Goal: Task Accomplishment & Management: Complete application form

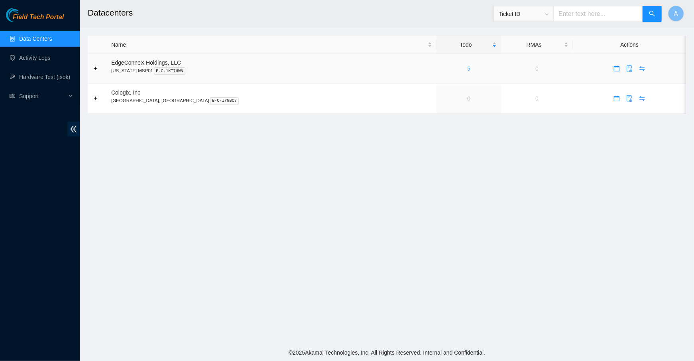
click at [467, 70] on link "5" at bounding box center [468, 68] width 3 height 6
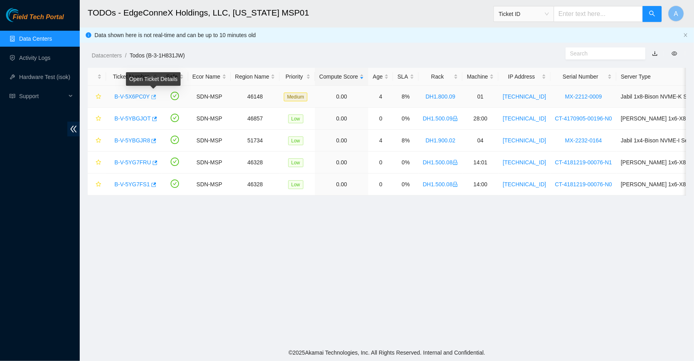
click at [153, 94] on icon "button" at bounding box center [153, 97] width 6 height 6
click at [154, 139] on icon "button" at bounding box center [153, 141] width 6 height 6
click at [154, 96] on icon "button" at bounding box center [153, 97] width 6 height 6
click at [339, 247] on main "TODOs - EdgeConneX Holdings, LLC, Minnesota MSP01 Ticket ID A Data shown here i…" at bounding box center [387, 172] width 614 height 344
click at [153, 161] on icon "button" at bounding box center [154, 163] width 6 height 6
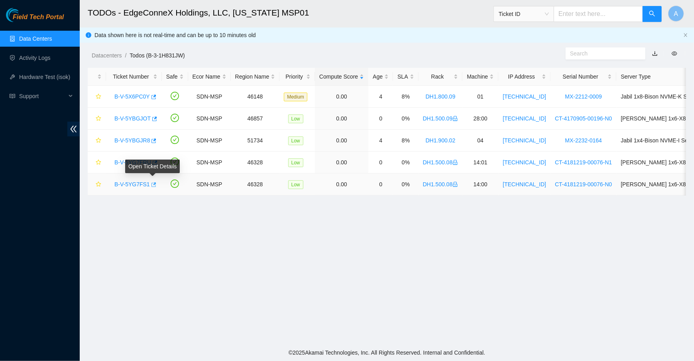
click at [153, 182] on icon "button" at bounding box center [153, 185] width 6 height 6
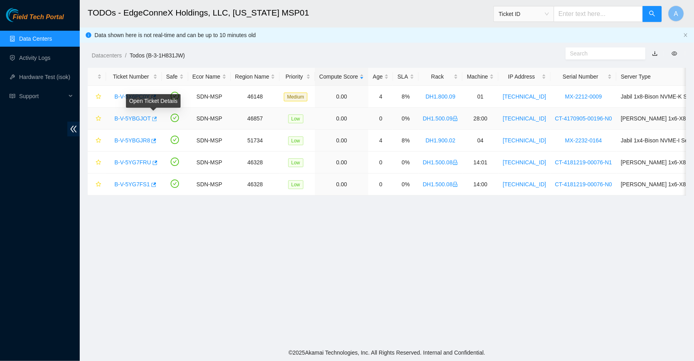
click at [155, 116] on icon "button" at bounding box center [154, 118] width 5 height 4
click at [42, 76] on link "Hardware Test (isok)" at bounding box center [44, 77] width 51 height 6
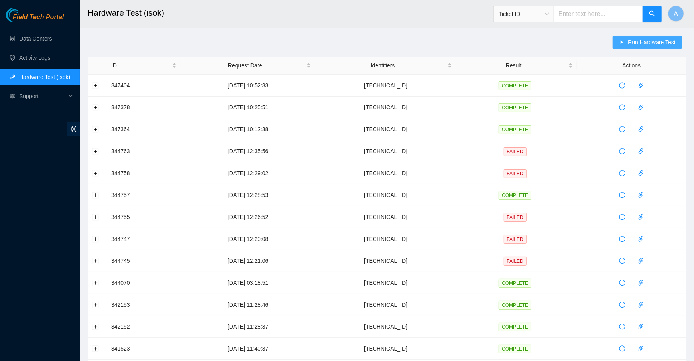
click at [637, 36] on button "Run Hardware Test" at bounding box center [646, 42] width 69 height 13
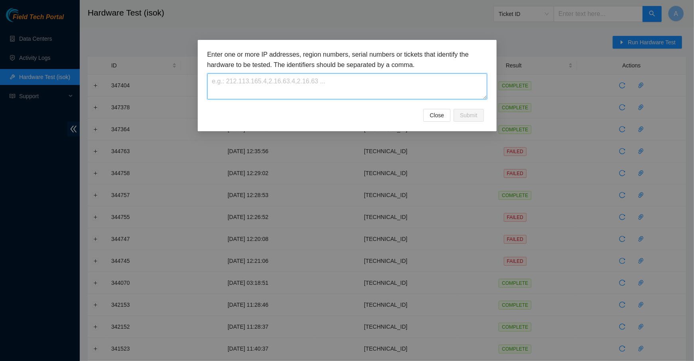
click at [303, 90] on textarea at bounding box center [347, 86] width 280 height 26
paste textarea "23.40.98.88"
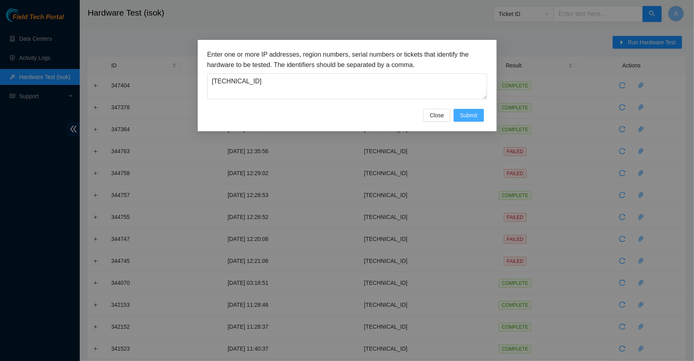
click at [473, 115] on span "Submit" at bounding box center [469, 115] width 18 height 9
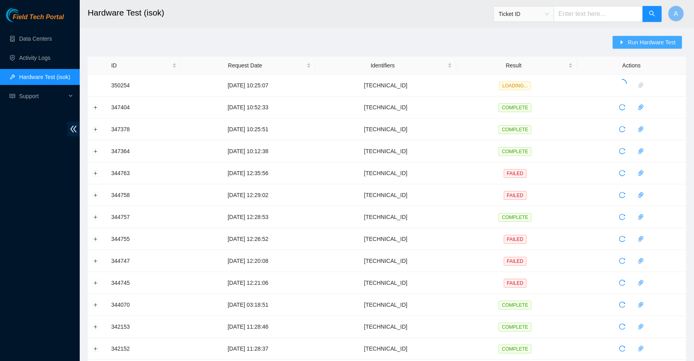
click at [623, 44] on icon "caret-right" at bounding box center [622, 42] width 6 height 6
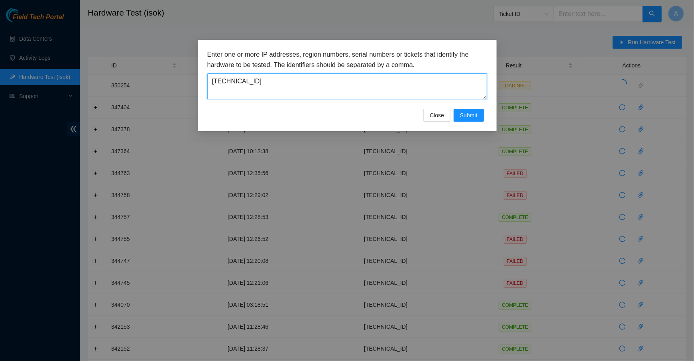
click at [364, 88] on textarea "23.40.98.88" at bounding box center [347, 86] width 280 height 26
paste textarea "50.123.29"
type textarea "23.50.123.29"
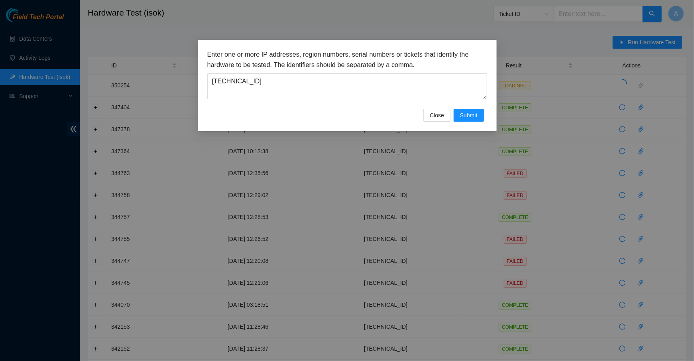
click at [428, 71] on div "Enter one or more IP addresses, region numbers, serial numbers or tickets that …" at bounding box center [347, 74] width 280 height 50
click at [439, 112] on span "Close" at bounding box center [436, 115] width 14 height 9
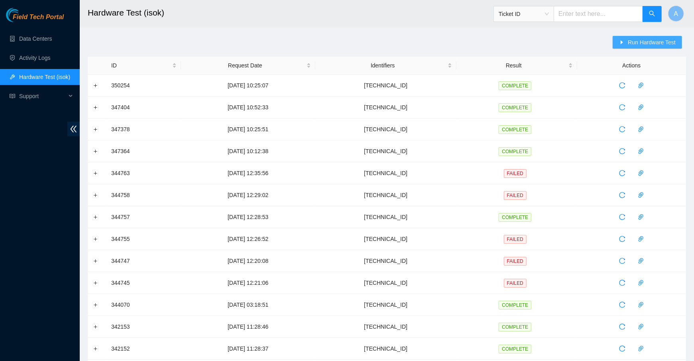
click at [652, 41] on span "Run Hardware Test" at bounding box center [651, 42] width 48 height 9
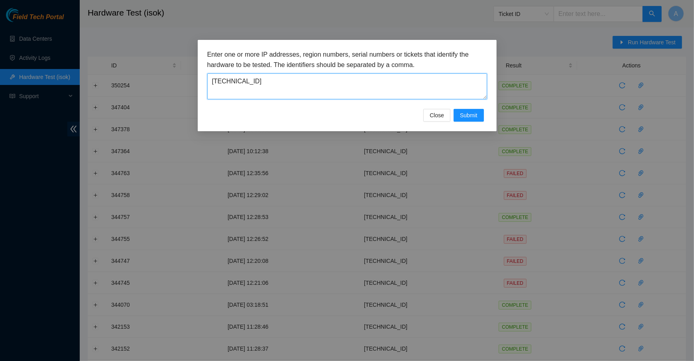
click at [392, 81] on textarea "23.50.123.29" at bounding box center [347, 86] width 280 height 26
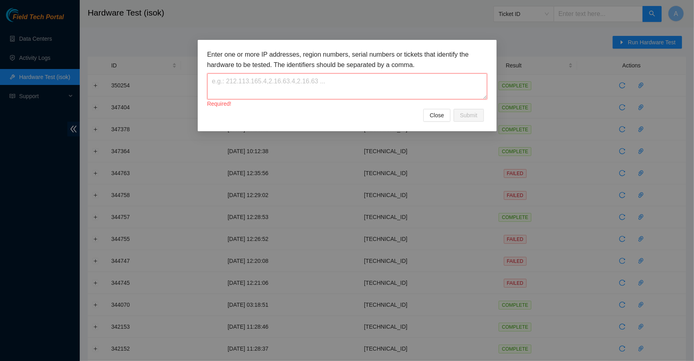
paste textarea "23.50.123.29"
click at [467, 116] on span "Submit" at bounding box center [469, 115] width 18 height 9
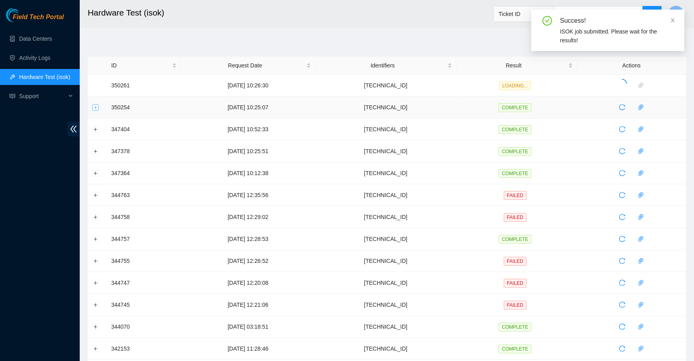
click at [94, 108] on button "Expand row" at bounding box center [95, 107] width 6 height 6
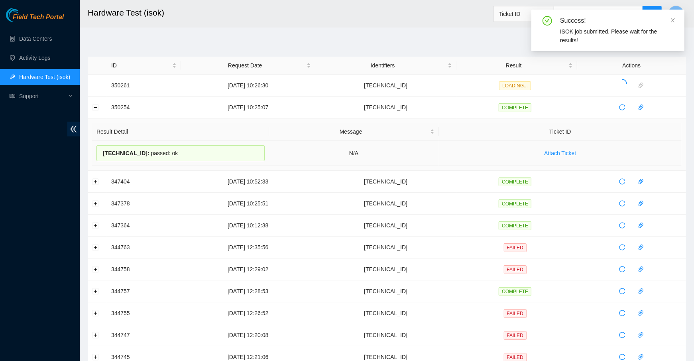
click at [149, 152] on div "23.40.98.88 : passed: ok" at bounding box center [180, 153] width 168 height 16
copy div "23.40.98.88 : passed: ok"
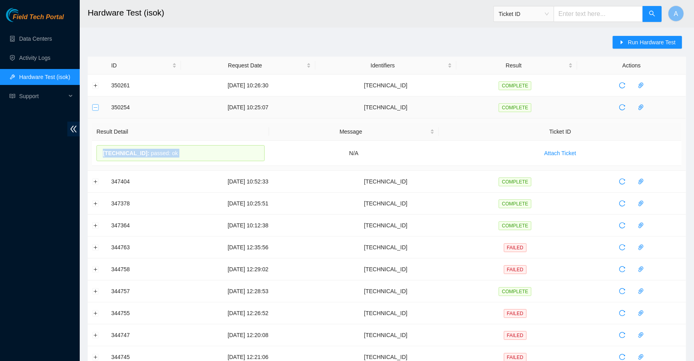
click at [98, 108] on button "Collapse row" at bounding box center [95, 107] width 6 height 6
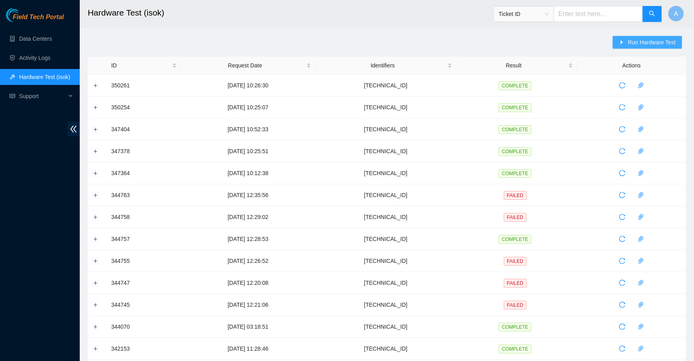
click at [660, 39] on span "Run Hardware Test" at bounding box center [651, 42] width 48 height 9
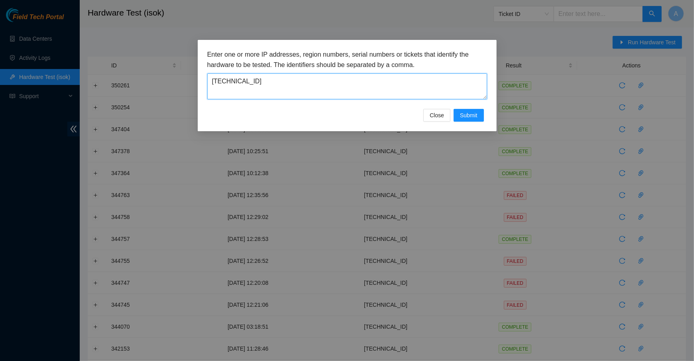
click at [336, 93] on textarea "23.50.123.29" at bounding box center [347, 86] width 280 height 26
paste textarea "195.80.184"
type textarea "23.195.80.184"
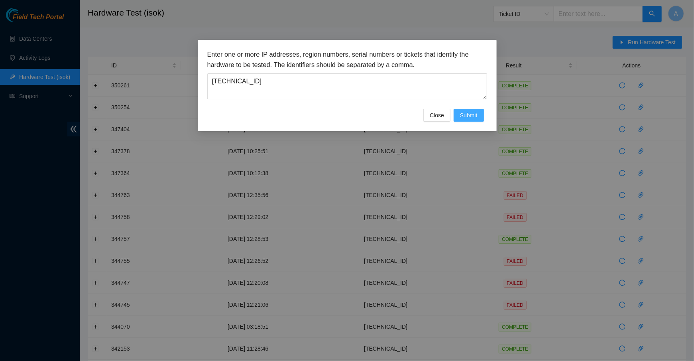
click at [469, 109] on button "Submit" at bounding box center [468, 115] width 30 height 13
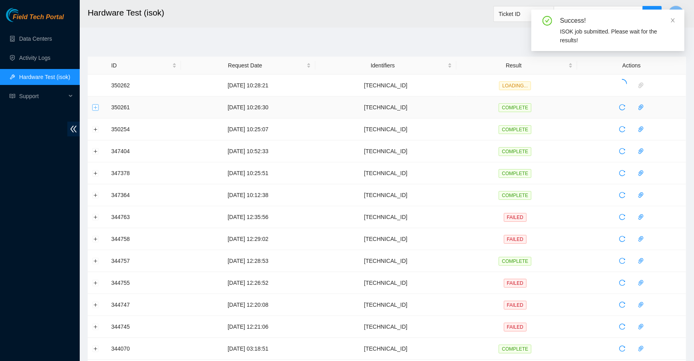
click at [94, 108] on button "Expand row" at bounding box center [95, 107] width 6 height 6
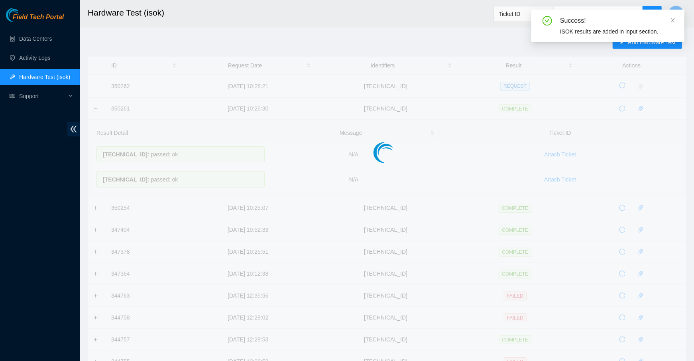
click at [98, 160] on div at bounding box center [387, 136] width 598 height 159
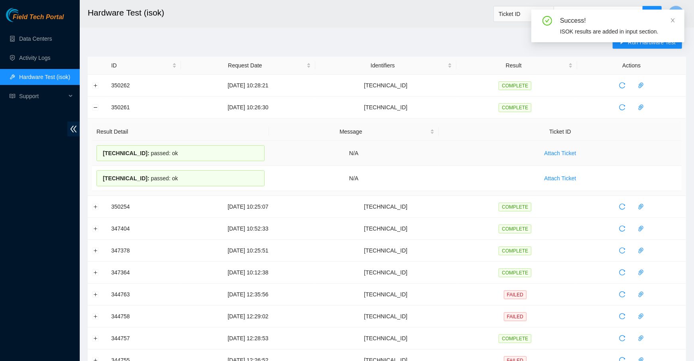
drag, startPoint x: 180, startPoint y: 176, endPoint x: 102, endPoint y: 152, distance: 81.1
click at [102, 152] on tbody "23.50.123.29 : passed: ok N/A Attach Ticket 23.50.123.28 : passed: ok N/A Attac…" at bounding box center [386, 166] width 589 height 50
copy tbody "23.50.123.29 : passed: ok N/A Attach Ticket 23.50.123.28 : passed: ok"
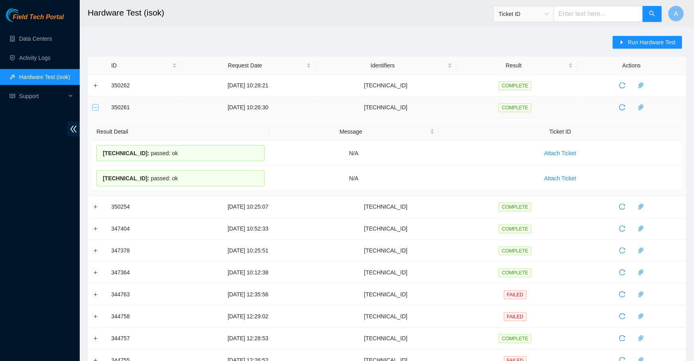
click at [93, 107] on button "Collapse row" at bounding box center [95, 107] width 6 height 6
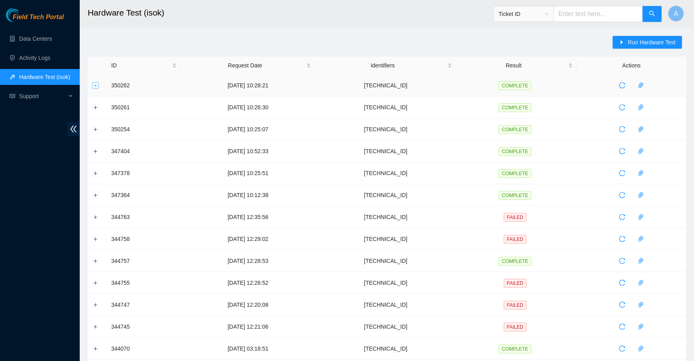
click at [93, 86] on button "Expand row" at bounding box center [95, 85] width 6 height 6
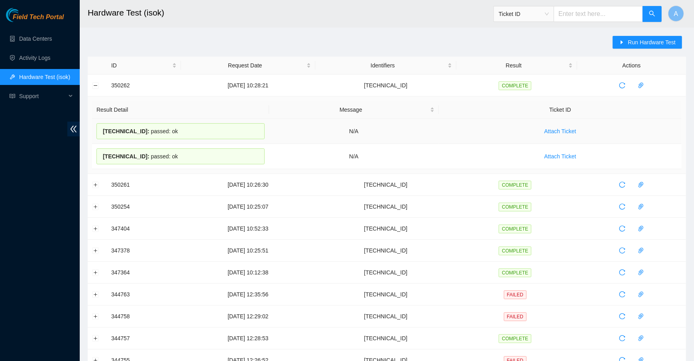
drag, startPoint x: 183, startPoint y: 155, endPoint x: 102, endPoint y: 128, distance: 85.9
click at [102, 128] on tbody "23.195.80.184 : passed: ok N/A Attach Ticket 23.195.80.185 : passed: ok N/A Att…" at bounding box center [386, 144] width 589 height 50
copy tbody "23.195.80.184 : passed: ok N/A Attach Ticket 23.195.80.185 : passed: ok"
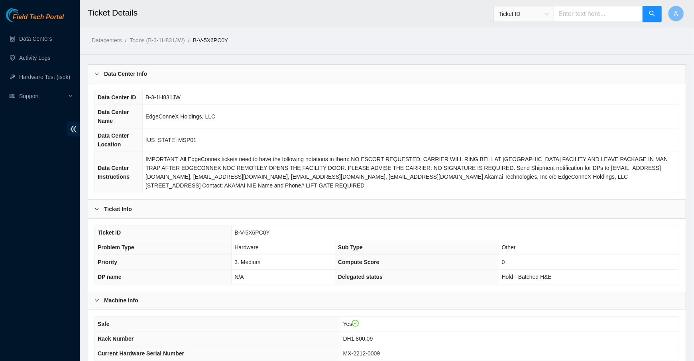
scroll to position [176, 0]
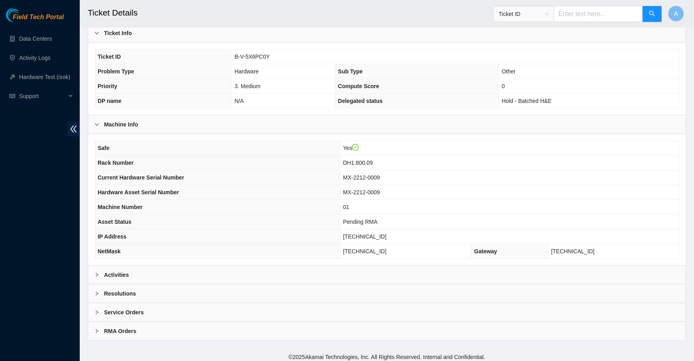
click at [153, 271] on div "Activities" at bounding box center [386, 274] width 597 height 18
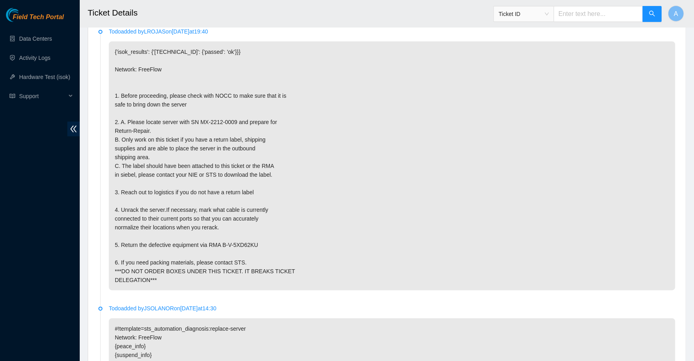
scroll to position [455, 0]
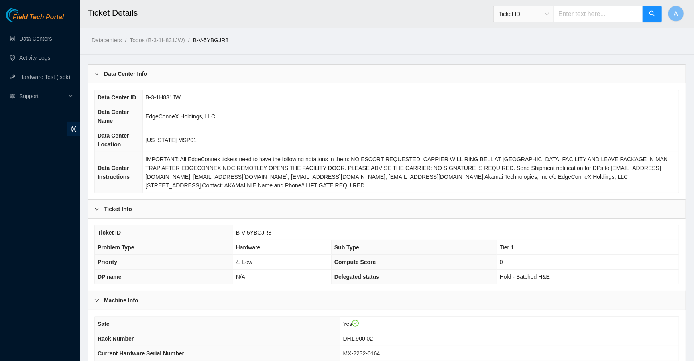
scroll to position [176, 0]
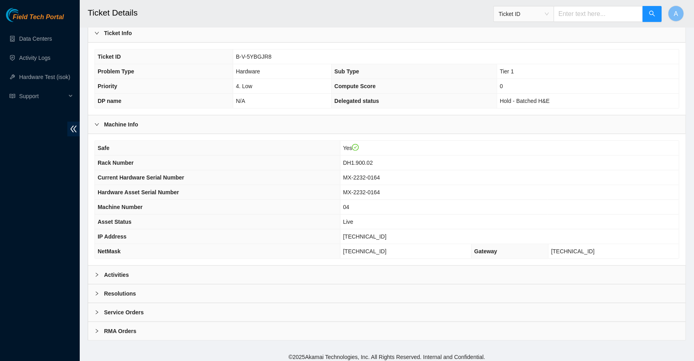
click at [144, 265] on div "Activities" at bounding box center [386, 274] width 597 height 18
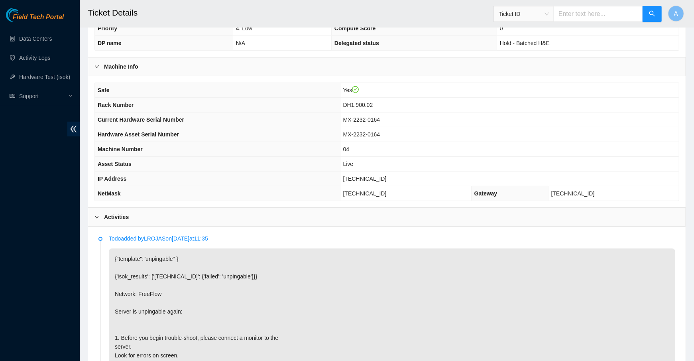
scroll to position [232, 0]
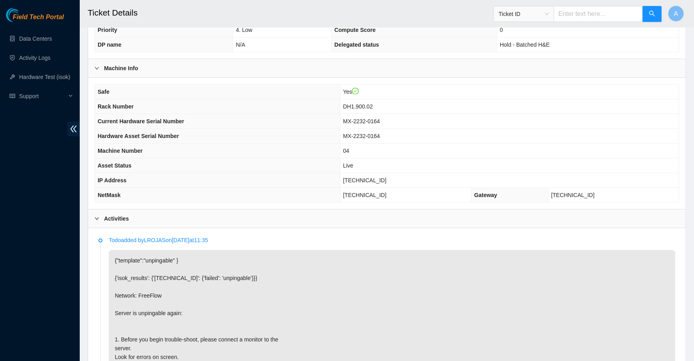
click at [367, 173] on td "23.40.98.88" at bounding box center [509, 180] width 339 height 15
copy span "23.40.98.88"
click at [370, 188] on td "[TECHNICAL_ID]" at bounding box center [405, 195] width 131 height 15
click at [372, 180] on td "23.40.98.88" at bounding box center [509, 180] width 339 height 15
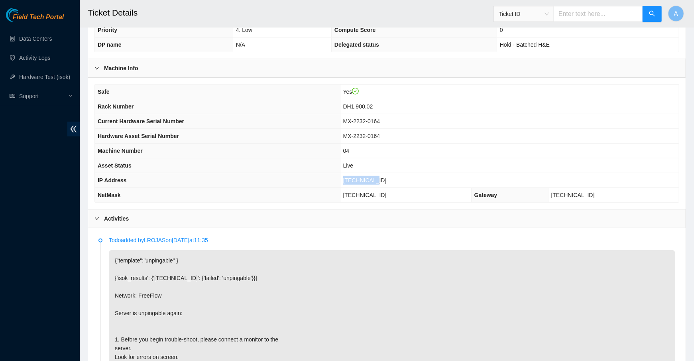
click at [372, 180] on td "23.40.98.88" at bounding box center [509, 180] width 339 height 15
copy span "23.40.98.88"
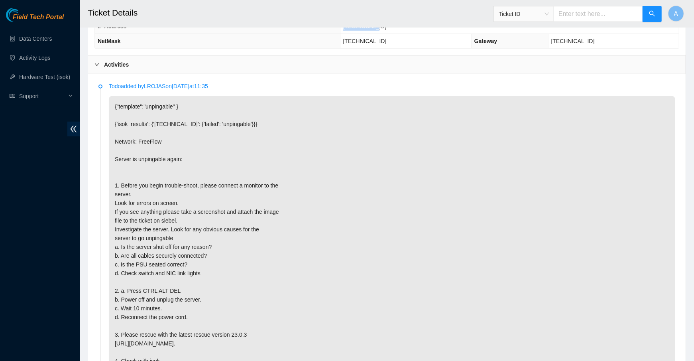
scroll to position [386, 0]
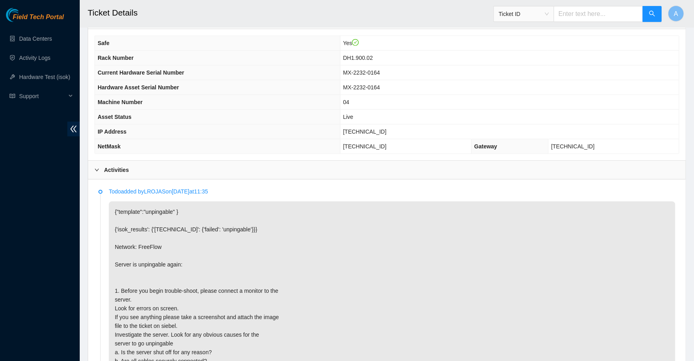
click at [141, 161] on div "Activities" at bounding box center [386, 170] width 597 height 18
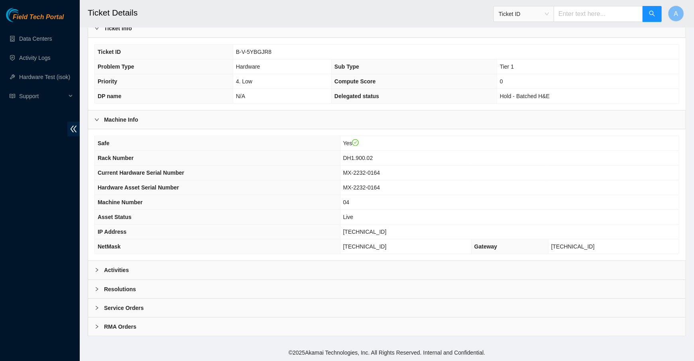
scroll to position [176, 0]
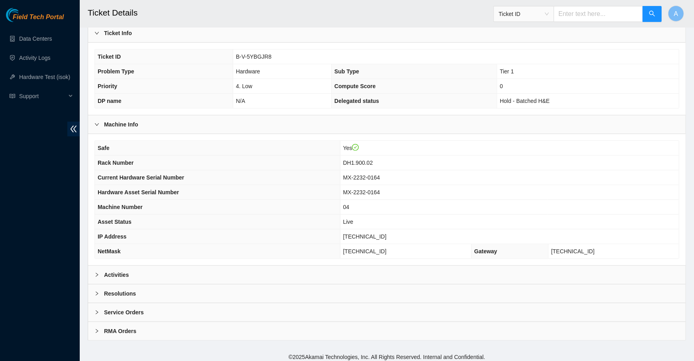
click at [178, 286] on div "Resolutions" at bounding box center [386, 293] width 597 height 18
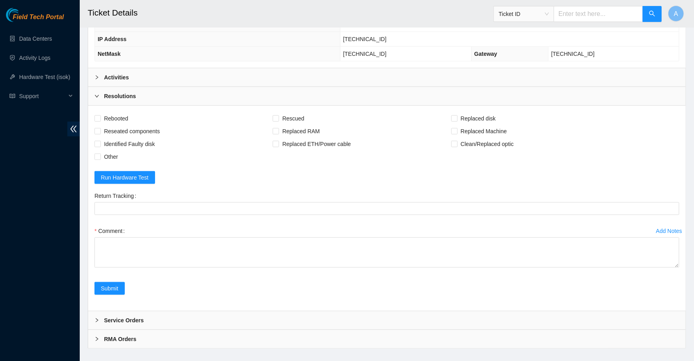
scroll to position [380, 0]
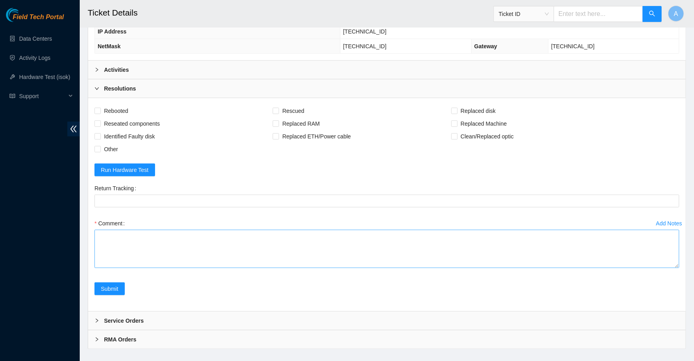
drag, startPoint x: 674, startPoint y: 251, endPoint x: 674, endPoint y: 337, distance: 85.7
click at [674, 268] on textarea "Comment" at bounding box center [386, 248] width 584 height 38
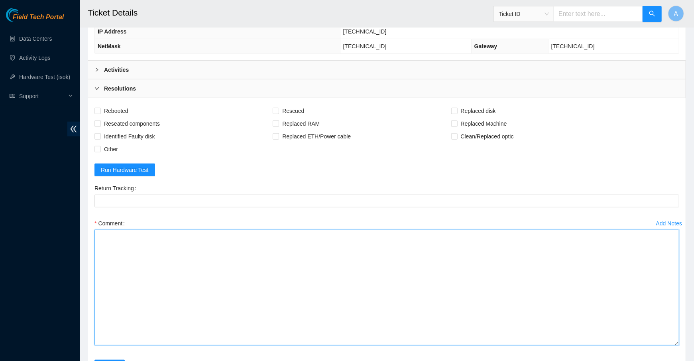
click at [577, 318] on textarea "Comment" at bounding box center [386, 287] width 584 height 116
paste textarea "23.50.123.29"
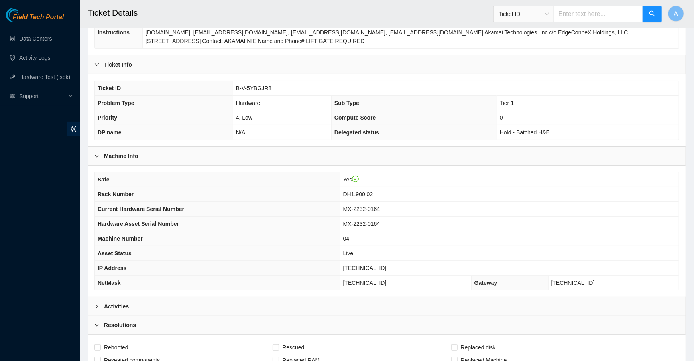
scroll to position [120, 0]
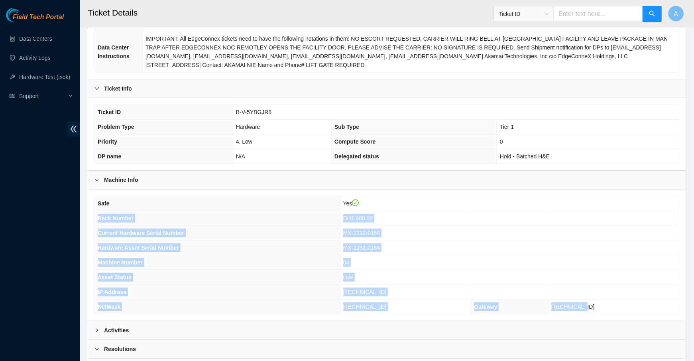
drag, startPoint x: 626, startPoint y: 304, endPoint x: 98, endPoint y: 214, distance: 535.9
click at [98, 214] on tbody "Safe Yes Rack Number DH1.900.02 Current Hardware Serial Number MX-2232-0164 Har…" at bounding box center [387, 255] width 584 height 118
copy tbody "Rack Number DH1.900.02 Current Hardware Serial Number MX-2232-0164 Hardware Ass…"
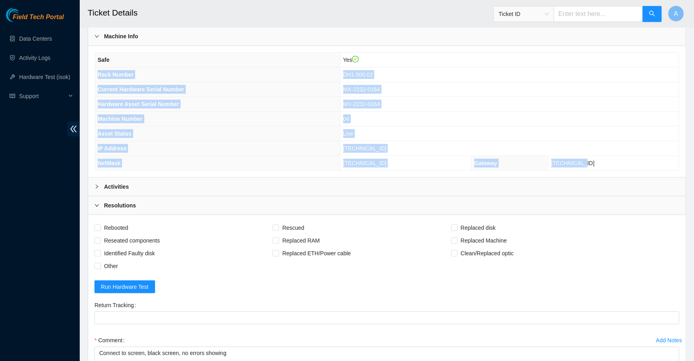
scroll to position [466, 0]
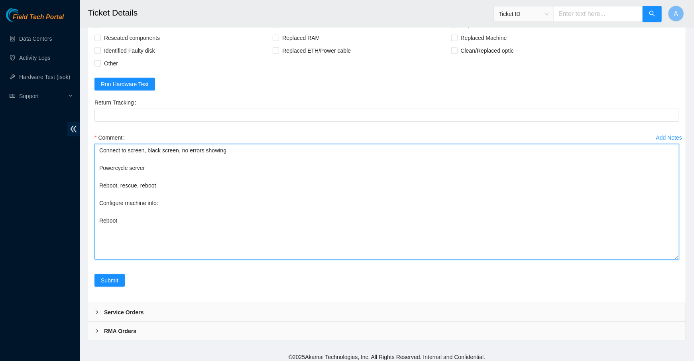
click at [178, 203] on textarea "Connect to screen, black screen, no errors showing Powercycle server Reboot, re…" at bounding box center [386, 202] width 584 height 116
click at [194, 194] on textarea "Connect to screen, black screen, no errors showing Powercycle server Reboot, re…" at bounding box center [386, 202] width 584 height 116
paste textarea "Rack Number DH1.900.02 Current Hardware Serial Number MX-2232-0164 Hardware Ass…"
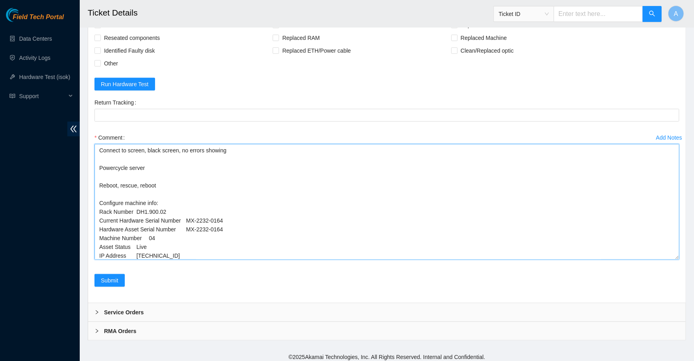
scroll to position [8, 0]
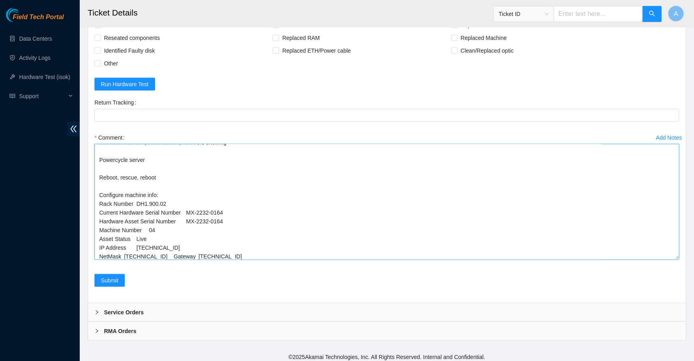
drag, startPoint x: 230, startPoint y: 217, endPoint x: 49, endPoint y: 216, distance: 180.5
drag, startPoint x: 156, startPoint y: 224, endPoint x: 20, endPoint y: 224, distance: 135.9
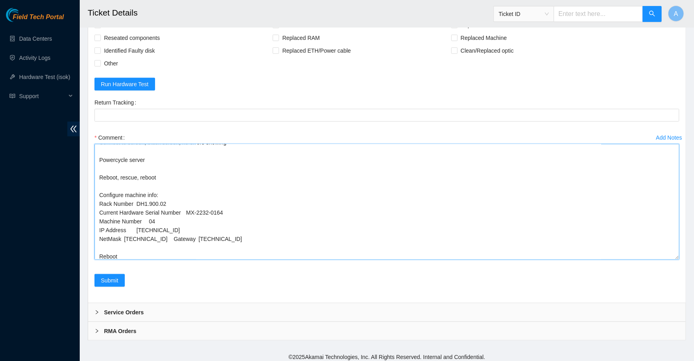
click at [173, 232] on textarea "Connect to screen, black screen, no errors showing Powercycle server Reboot, re…" at bounding box center [386, 202] width 584 height 116
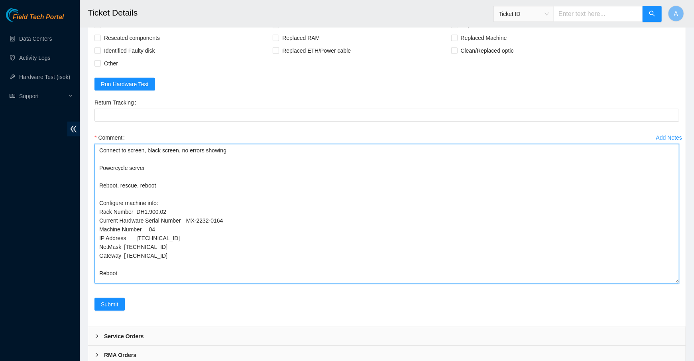
scroll to position [0, 0]
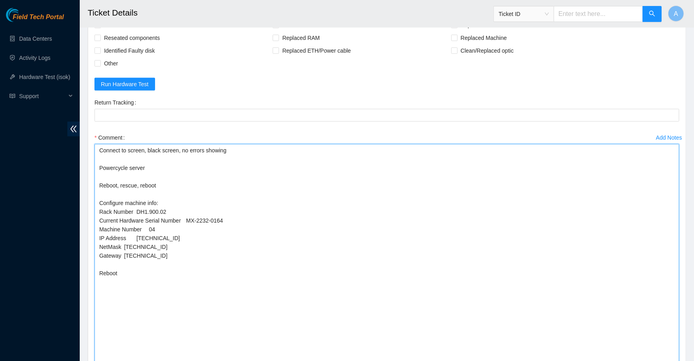
drag, startPoint x: 675, startPoint y: 252, endPoint x: 668, endPoint y: 359, distance: 107.4
click at [668, 359] on textarea "Connect to screen, black screen, no errors showing Powercycle server Reboot, re…" at bounding box center [386, 254] width 584 height 221
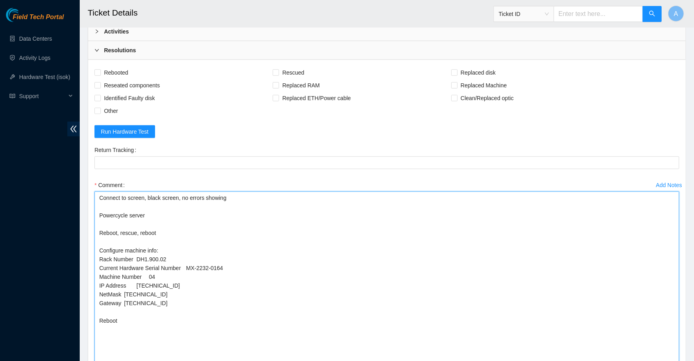
scroll to position [414, 0]
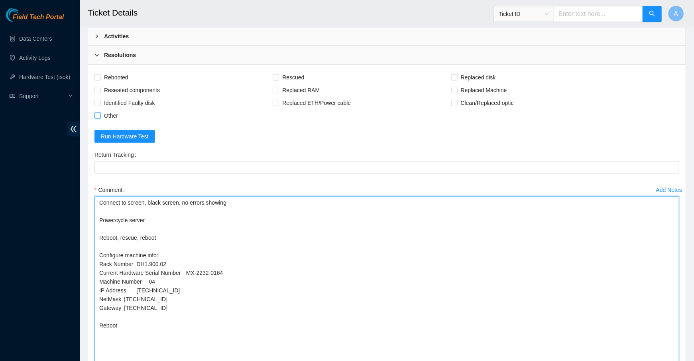
type textarea "Connect to screen, black screen, no errors showing Powercycle server Reboot, re…"
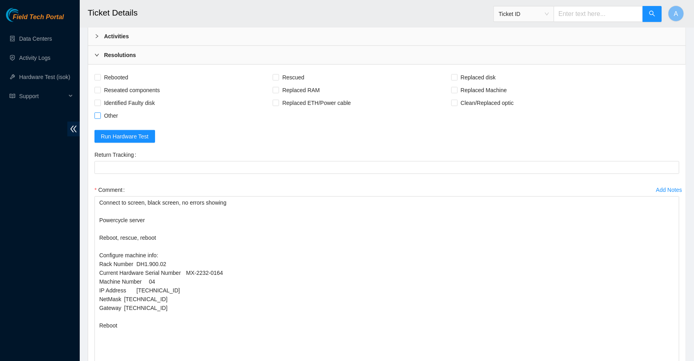
click at [102, 111] on span "Other" at bounding box center [111, 115] width 20 height 13
click at [100, 112] on input "Other" at bounding box center [97, 115] width 6 height 6
checkbox input "true"
click at [108, 84] on span "Reseated components" at bounding box center [132, 90] width 62 height 13
click at [100, 87] on input "Reseated components" at bounding box center [97, 90] width 6 height 6
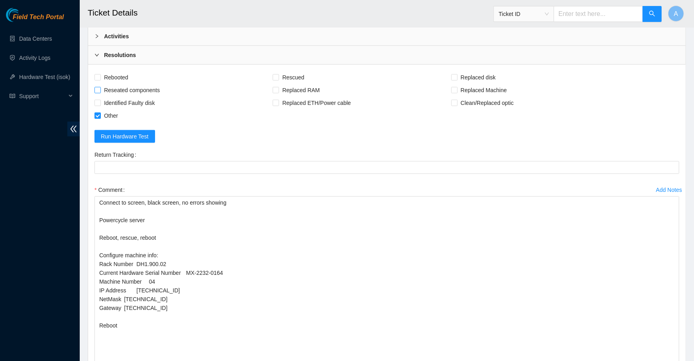
checkbox input "true"
click at [118, 73] on span "Rebooted" at bounding box center [116, 77] width 31 height 13
click at [100, 74] on input "Rebooted" at bounding box center [97, 77] width 6 height 6
checkbox input "true"
click at [296, 74] on span "Rescued" at bounding box center [293, 77] width 28 height 13
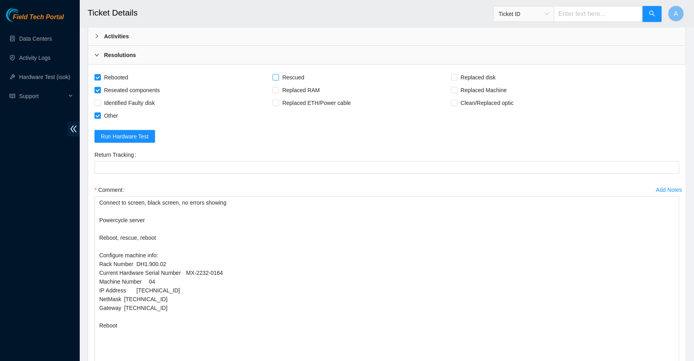
click at [278, 74] on input "Rescued" at bounding box center [276, 77] width 6 height 6
checkbox input "true"
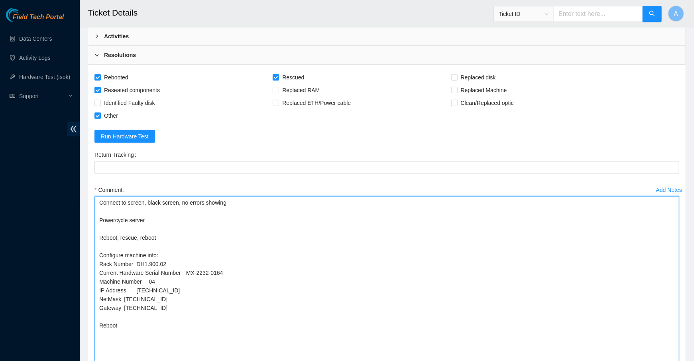
click at [159, 322] on textarea "Connect to screen, black screen, no errors showing Powercycle server Reboot, re…" at bounding box center [386, 307] width 584 height 223
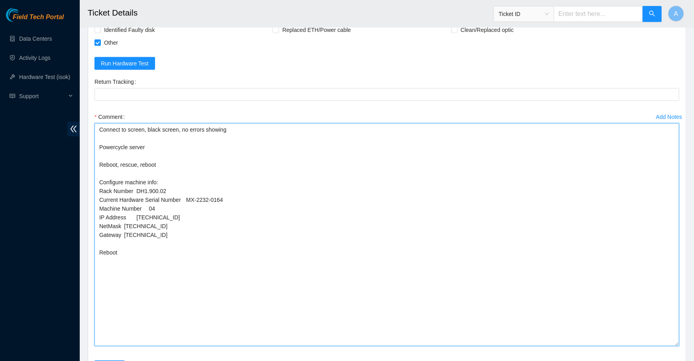
scroll to position [546, 0]
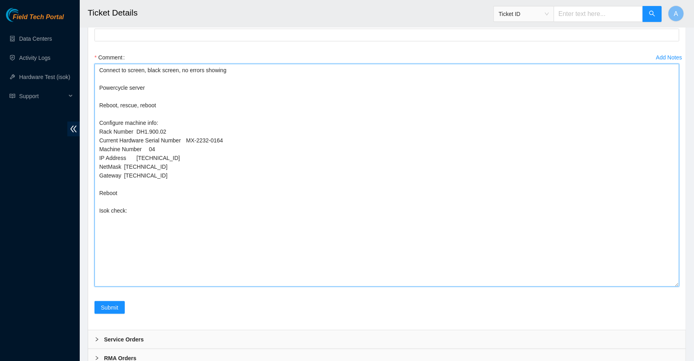
paste textarea "23.40.98.88 : passed: ok"
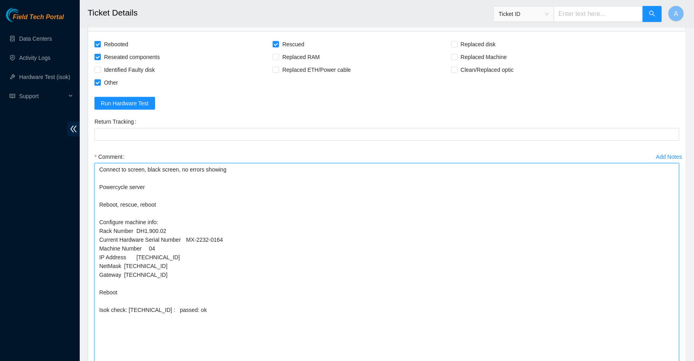
scroll to position [573, 0]
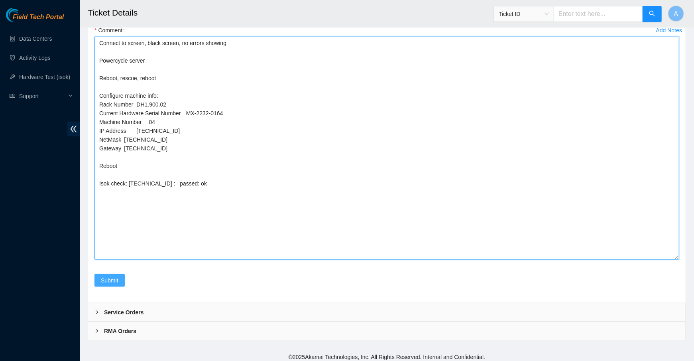
type textarea "Connect to screen, black screen, no errors showing Powercycle server Reboot, re…"
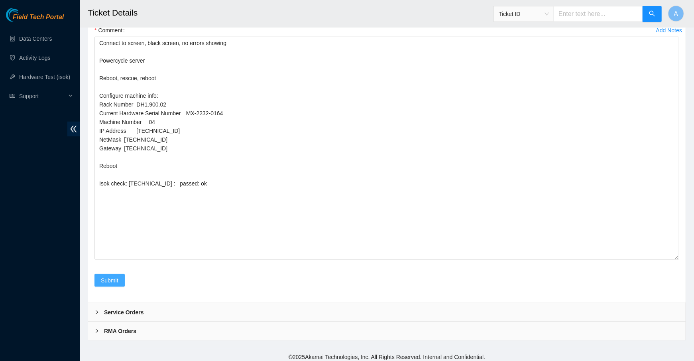
click at [108, 276] on span "Submit" at bounding box center [110, 280] width 18 height 9
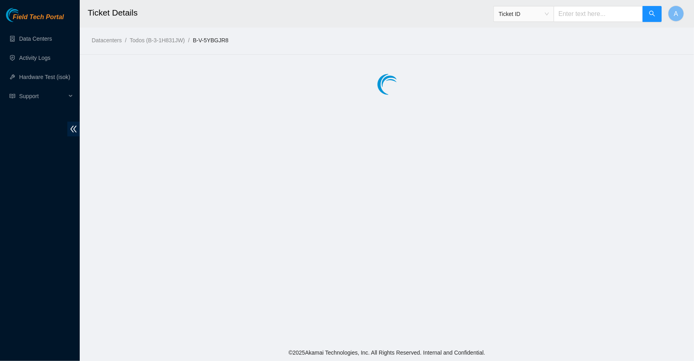
scroll to position [0, 0]
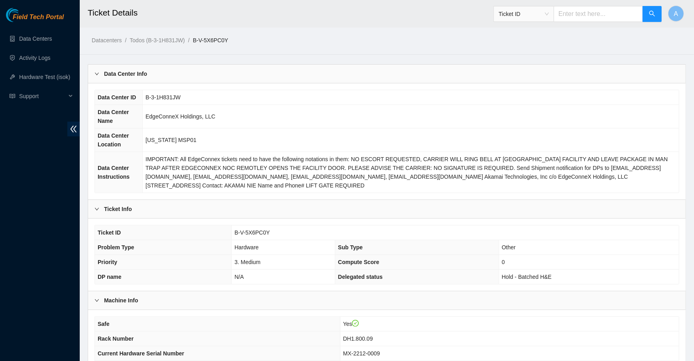
scroll to position [176, 0]
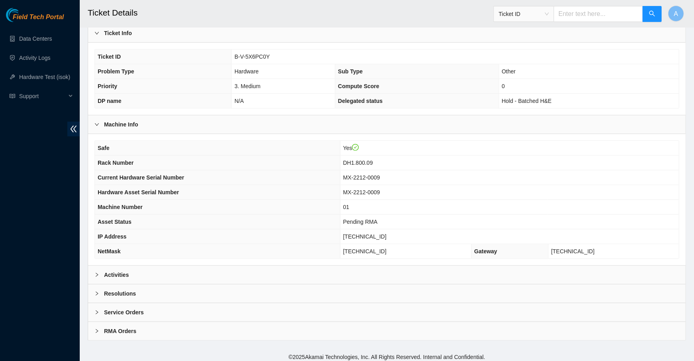
click at [130, 270] on div "Activities" at bounding box center [386, 274] width 597 height 18
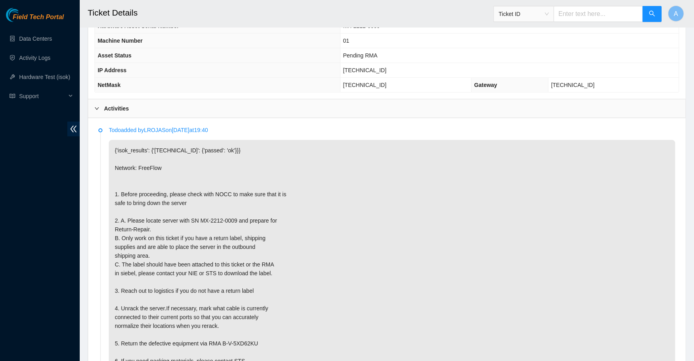
scroll to position [366, 0]
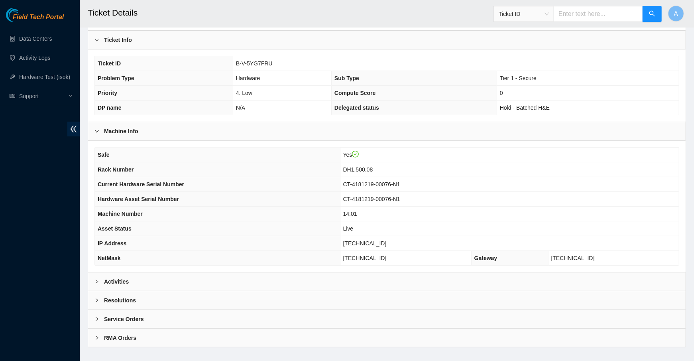
scroll to position [176, 0]
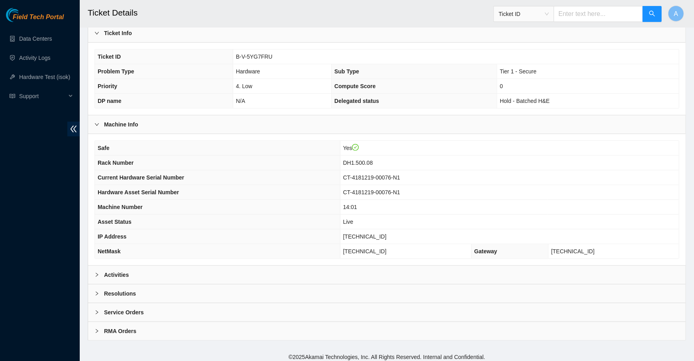
click at [188, 270] on div "Activities" at bounding box center [386, 274] width 597 height 18
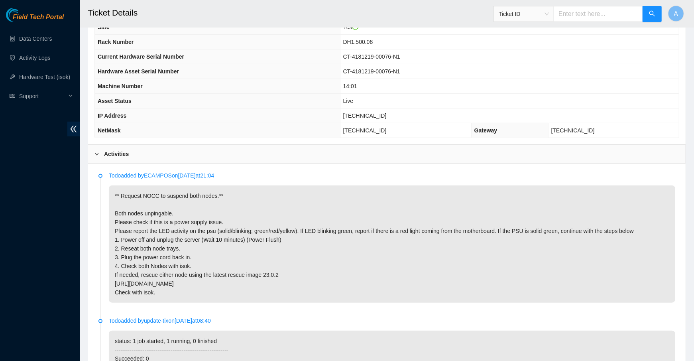
scroll to position [295, 0]
click at [382, 114] on span "23.50.123.29" at bounding box center [364, 117] width 43 height 6
copy span "23.50.123.29"
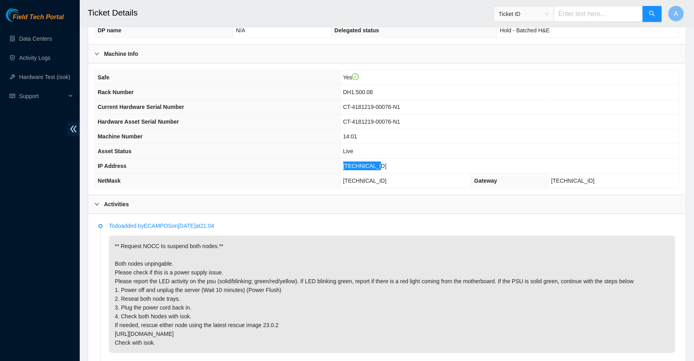
scroll to position [246, 0]
click at [373, 89] on span "DH1.500.08" at bounding box center [358, 92] width 30 height 6
copy span "DH1.500.08"
click at [371, 168] on td "23.50.123.29" at bounding box center [509, 166] width 339 height 15
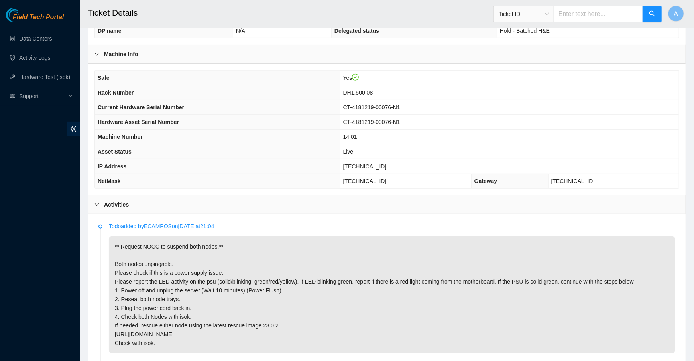
click at [372, 165] on span "23.50.123.29" at bounding box center [364, 166] width 43 height 6
copy span "23.50.123.29"
click at [162, 208] on div "Activities" at bounding box center [386, 204] width 597 height 18
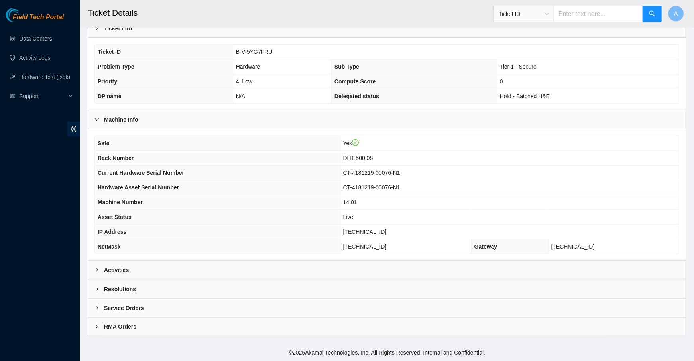
scroll to position [176, 0]
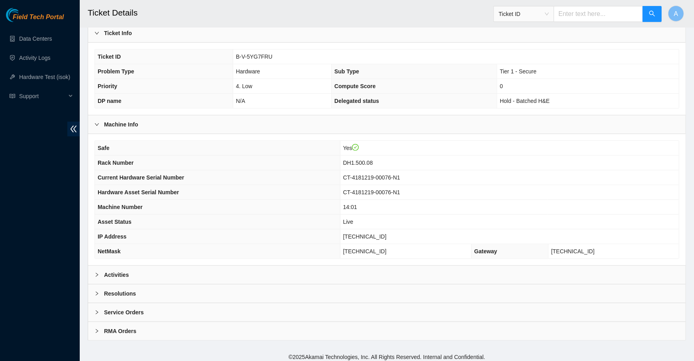
click at [156, 290] on div "Resolutions" at bounding box center [386, 293] width 597 height 18
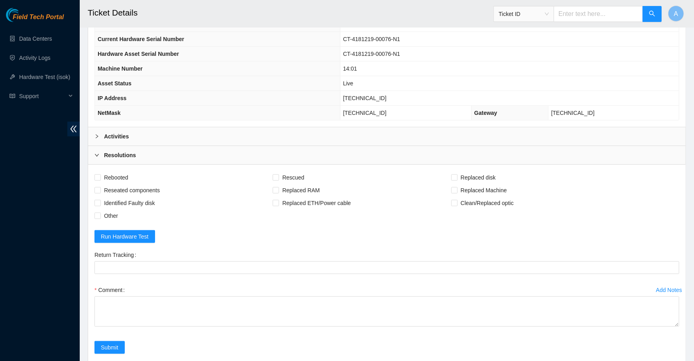
scroll to position [346, 0]
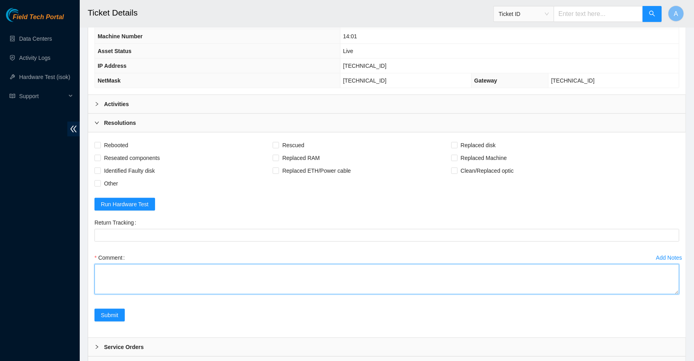
click at [157, 278] on textarea "Comment" at bounding box center [386, 279] width 584 height 30
paste textarea "Powercycle server Reseat node trays Reboot, rescue, reboot Configure machine in…"
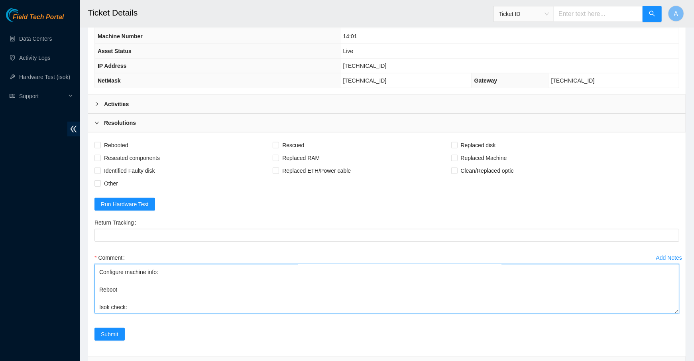
scroll to position [0, 0]
drag, startPoint x: 673, startPoint y: 286, endPoint x: 664, endPoint y: 396, distance: 110.3
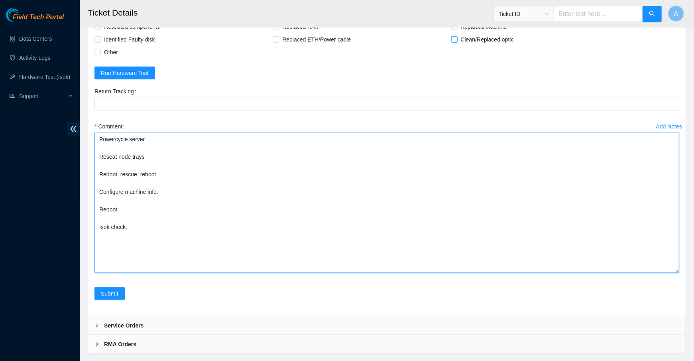
scroll to position [490, 0]
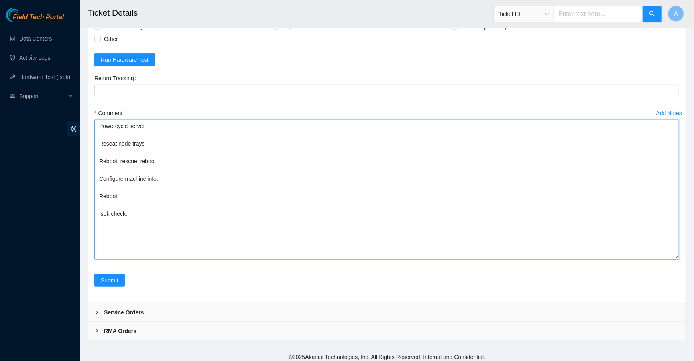
drag, startPoint x: 675, startPoint y: 251, endPoint x: 675, endPoint y: 276, distance: 25.1
click at [675, 259] on textarea "Powercycle server Reseat node trays Reboot, rescue, reboot Configure machine in…" at bounding box center [386, 190] width 584 height 140
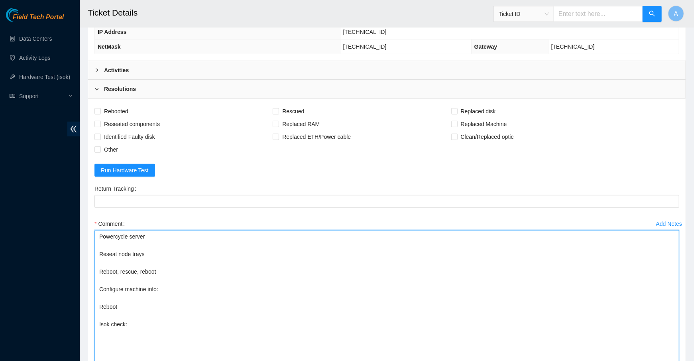
scroll to position [339, 0]
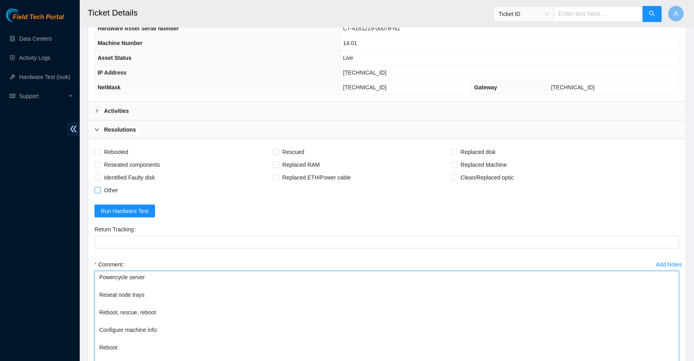
type textarea "Powercycle server Reseat node trays Reboot, rescue, reboot Configure machine in…"
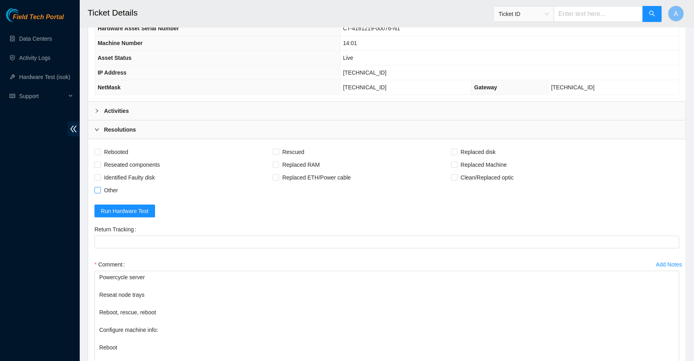
click at [105, 187] on span "Other" at bounding box center [111, 190] width 20 height 13
click at [100, 187] on input "Other" at bounding box center [97, 190] width 6 height 6
checkbox input "true"
click at [114, 159] on span "Reseated components" at bounding box center [132, 164] width 62 height 13
click at [100, 161] on input "Reseated components" at bounding box center [97, 164] width 6 height 6
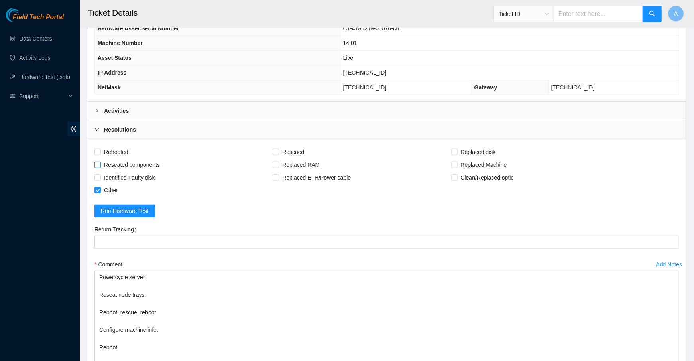
checkbox input "true"
click at [116, 145] on span "Rebooted" at bounding box center [116, 151] width 31 height 13
click at [100, 149] on input "Rebooted" at bounding box center [97, 152] width 6 height 6
checkbox input "true"
click at [282, 147] on span "Rescued" at bounding box center [293, 151] width 28 height 13
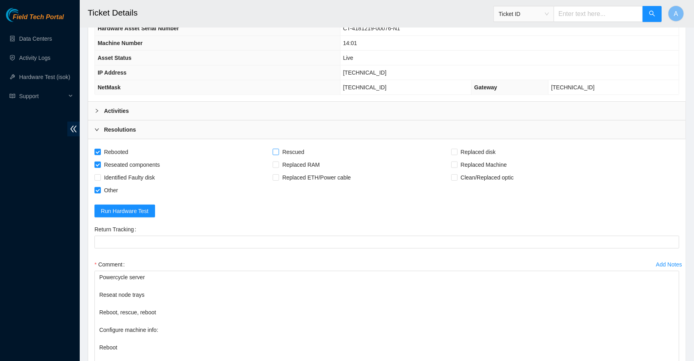
click at [278, 149] on input "Rescued" at bounding box center [276, 152] width 6 height 6
checkbox input "true"
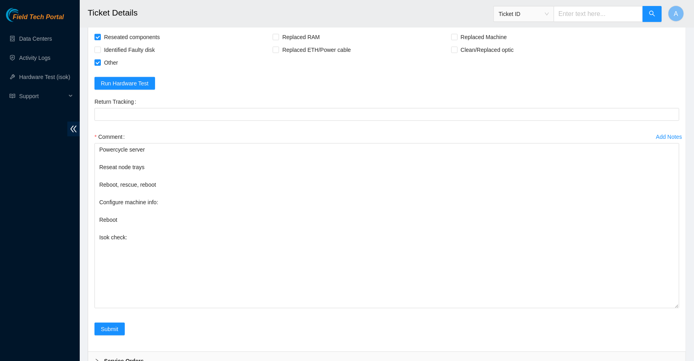
scroll to position [516, 0]
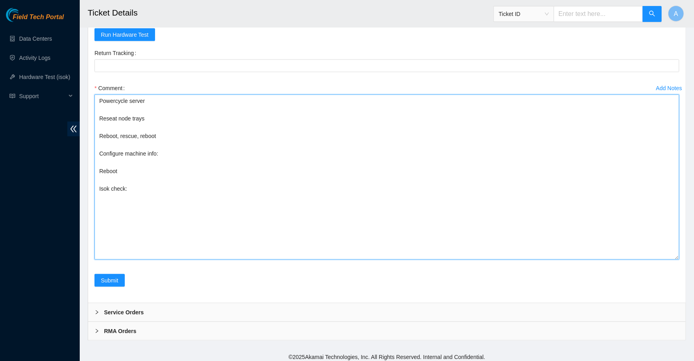
click at [170, 198] on textarea "Powercycle server Reseat node trays Reboot, rescue, reboot Configure machine in…" at bounding box center [386, 176] width 584 height 165
paste textarea "[TECHNICAL_ID] : passed: ok N/A [TECHNICAL_ID] : passed: ok"
drag, startPoint x: 151, startPoint y: 200, endPoint x: 45, endPoint y: 200, distance: 106.4
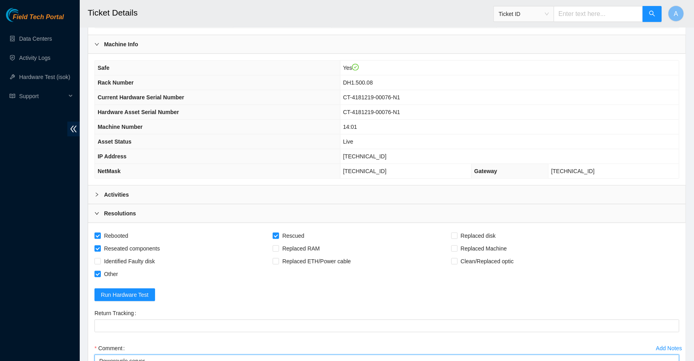
scroll to position [171, 0]
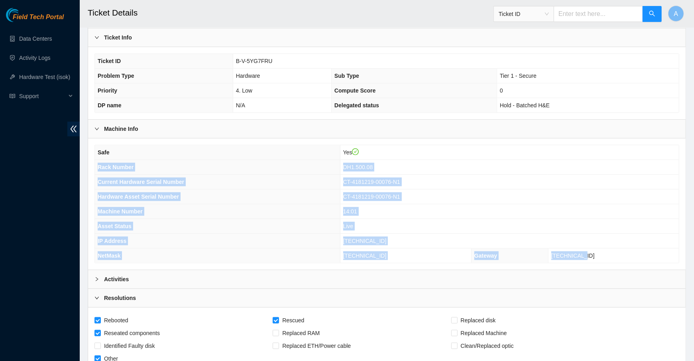
drag, startPoint x: 613, startPoint y: 249, endPoint x: 96, endPoint y: 165, distance: 524.0
click at [96, 165] on tbody "Safe Yes Rack Number DH1.500.08 Current Hardware Serial Number CT-4181219-00076…" at bounding box center [387, 204] width 584 height 118
copy tbody "Rack Number DH1.500.08 Current Hardware Serial Number CT-4181219-00076-N1 Hardw…"
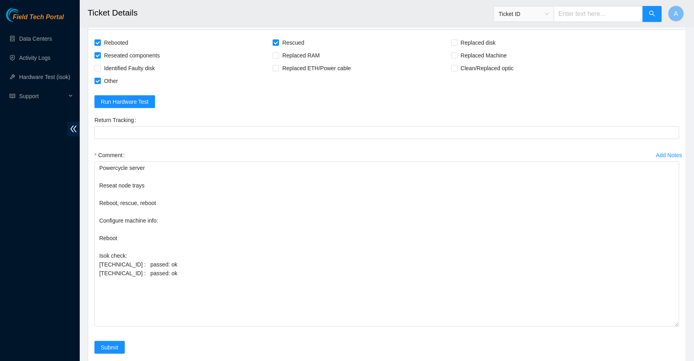
scroll to position [516, 0]
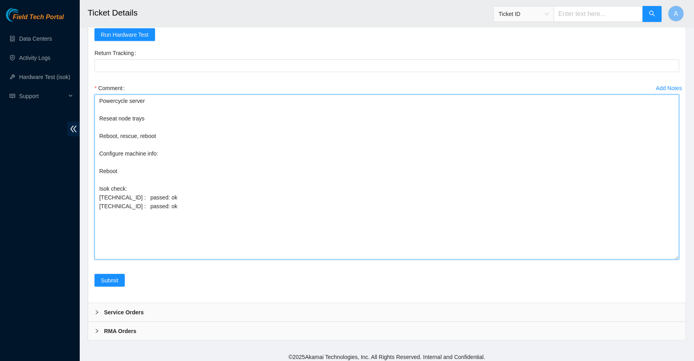
click at [171, 146] on textarea "Powercycle server Reseat node trays Reboot, rescue, reboot Configure machine in…" at bounding box center [386, 176] width 584 height 165
paste textarea "Rack Number DH1.500.08 Current Hardware Serial Number CT-4181219-00076-N1 Hardw…"
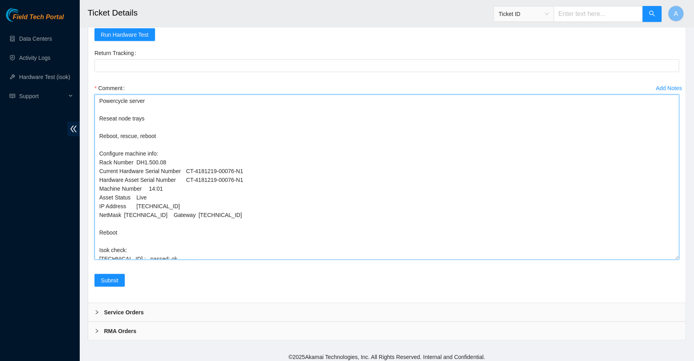
drag, startPoint x: 257, startPoint y: 176, endPoint x: -4, endPoint y: 176, distance: 260.6
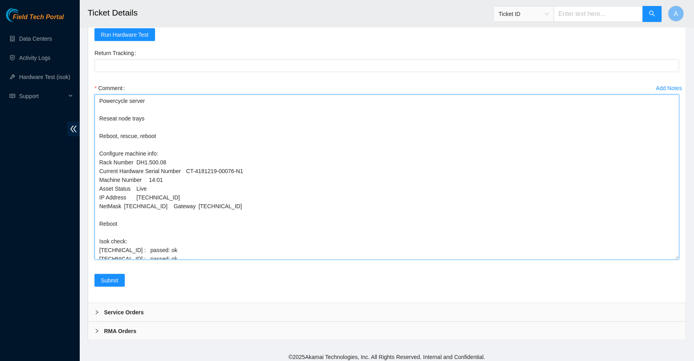
drag, startPoint x: 154, startPoint y: 182, endPoint x: 21, endPoint y: 182, distance: 133.1
click at [173, 191] on textarea "Powercycle server Reseat node trays Reboot, rescue, reboot Configure machine in…" at bounding box center [386, 176] width 584 height 165
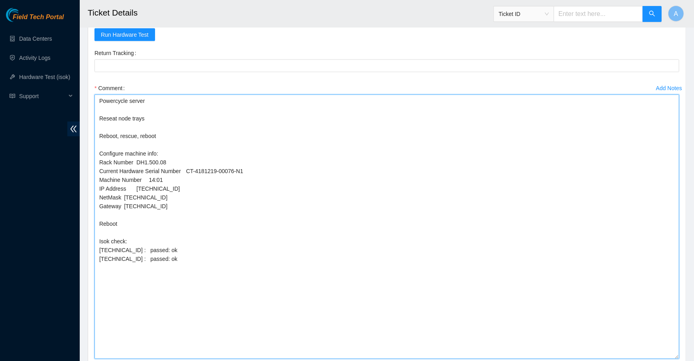
drag, startPoint x: 676, startPoint y: 253, endPoint x: 678, endPoint y: 396, distance: 143.4
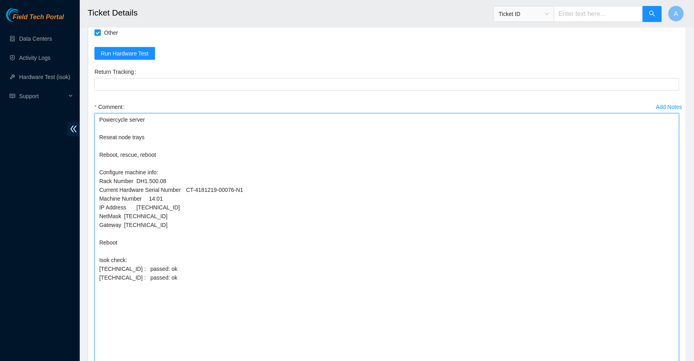
scroll to position [659, 0]
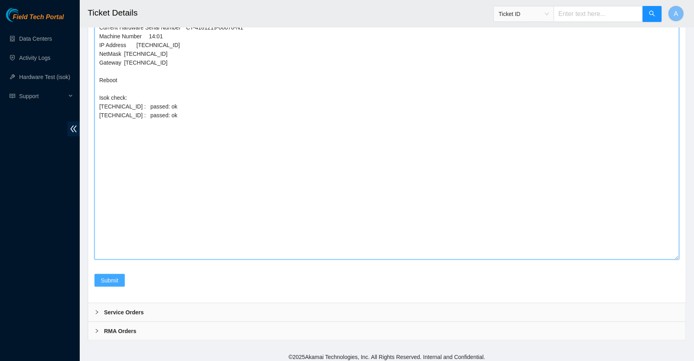
type textarea "Powercycle server Reseat node trays Reboot, rescue, reboot Configure machine in…"
click at [108, 279] on span "Submit" at bounding box center [110, 280] width 18 height 9
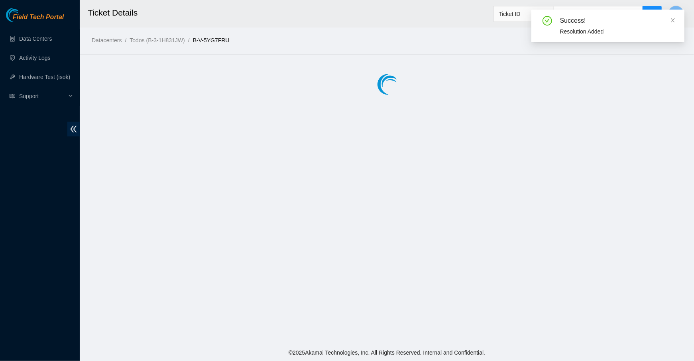
scroll to position [0, 0]
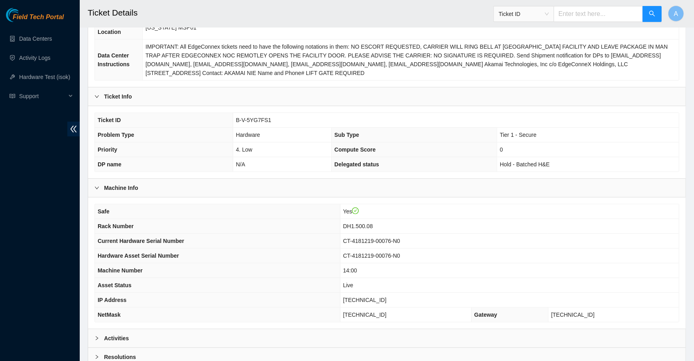
scroll to position [176, 0]
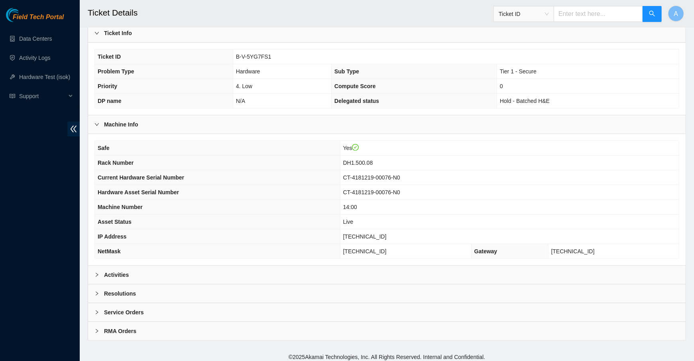
click at [179, 267] on div "Activities" at bounding box center [386, 274] width 597 height 18
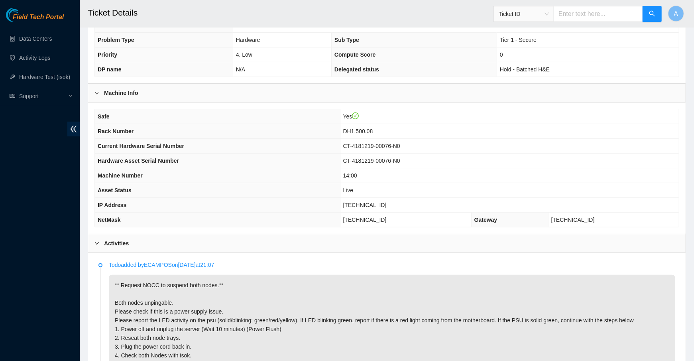
scroll to position [204, 0]
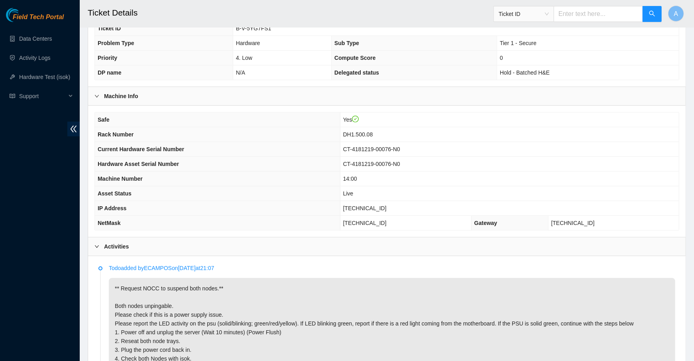
click at [371, 207] on span "[TECHNICAL_ID]" at bounding box center [364, 208] width 43 height 6
copy span "[TECHNICAL_ID]"
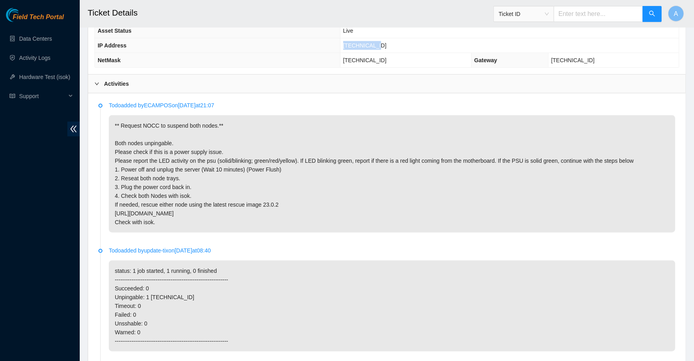
scroll to position [367, 0]
click at [137, 84] on div "Activities" at bounding box center [386, 83] width 597 height 18
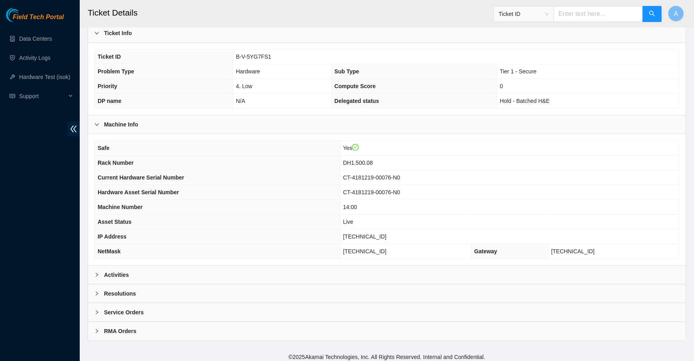
click at [128, 270] on b "Activities" at bounding box center [116, 274] width 25 height 9
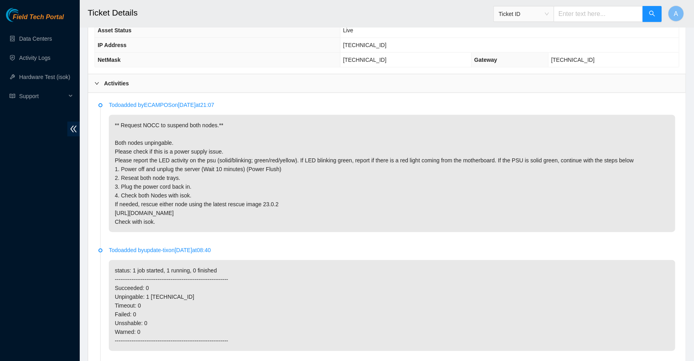
click at [116, 79] on b "Activities" at bounding box center [116, 83] width 25 height 9
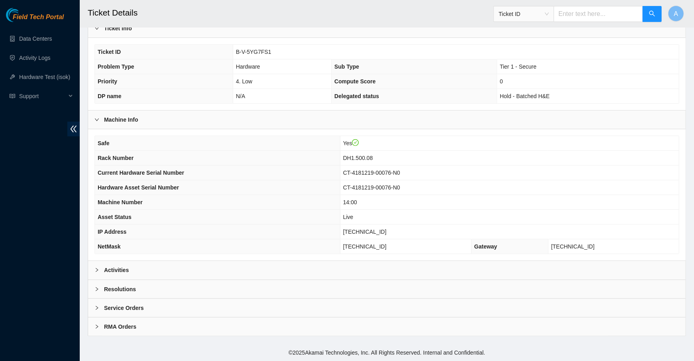
scroll to position [176, 0]
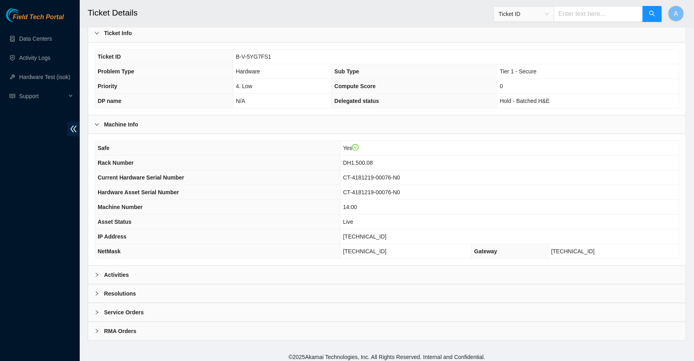
click at [122, 290] on b "Resolutions" at bounding box center [120, 293] width 32 height 9
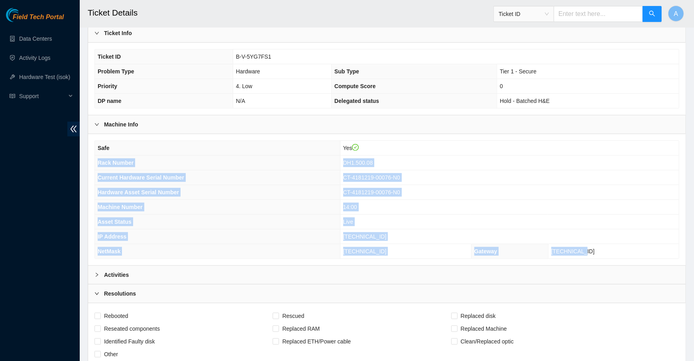
drag, startPoint x: 617, startPoint y: 247, endPoint x: 95, endPoint y: 159, distance: 528.8
click at [95, 159] on tbody "Safe Yes Rack Number DH1.500.08 Current Hardware Serial Number CT-4181219-00076…" at bounding box center [387, 200] width 584 height 118
copy tbody "Rack Number DH1.500.08 Current Hardware Serial Number CT-4181219-00076-N0 Hardw…"
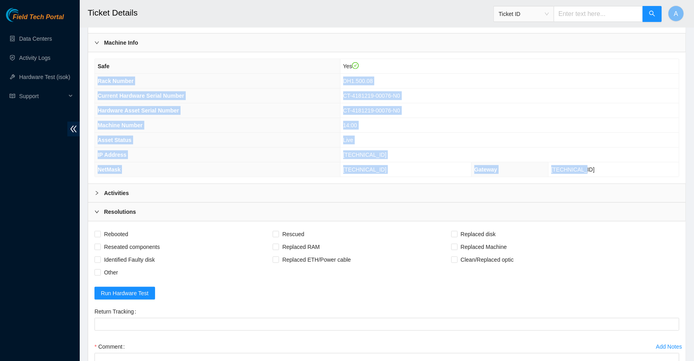
scroll to position [380, 0]
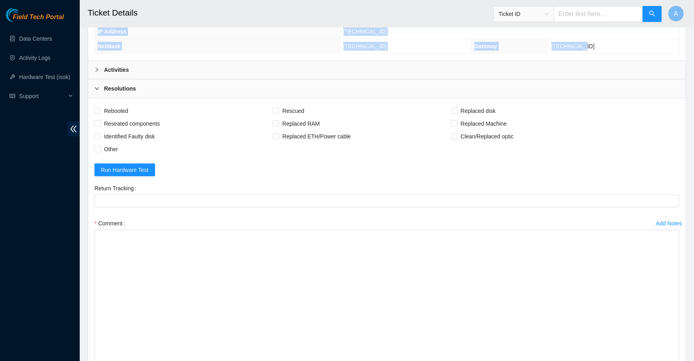
drag, startPoint x: 677, startPoint y: 253, endPoint x: 676, endPoint y: 396, distance: 143.0
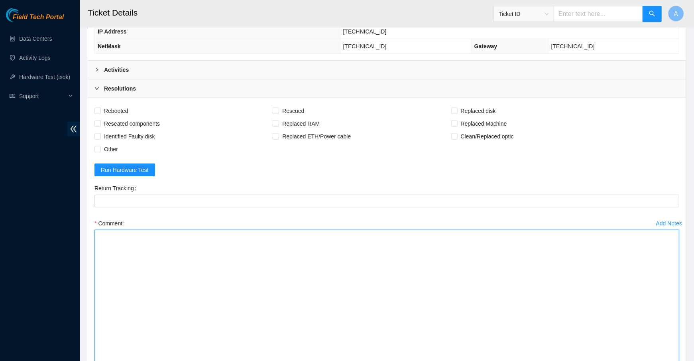
click at [501, 333] on textarea "Comment" at bounding box center [386, 315] width 584 height 173
type textarea "Powercycle server Reseat node trays Reboot, rescue, reboot Configure machine in…"
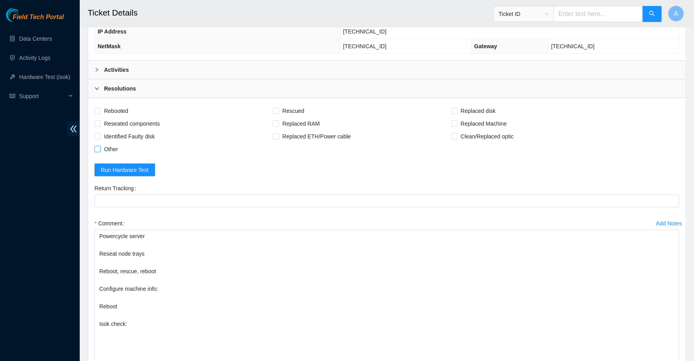
click at [107, 144] on span "Other" at bounding box center [111, 149] width 20 height 13
click at [100, 146] on input "Other" at bounding box center [97, 149] width 6 height 6
checkbox input "true"
click at [107, 118] on span "Reseated components" at bounding box center [132, 123] width 62 height 13
click at [100, 120] on input "Reseated components" at bounding box center [97, 123] width 6 height 6
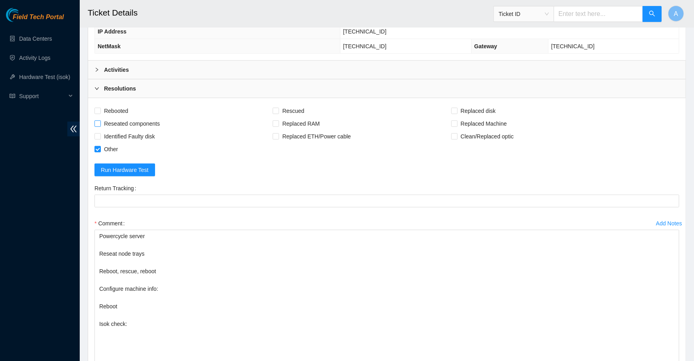
checkbox input "true"
click at [114, 104] on span "Rebooted" at bounding box center [116, 110] width 31 height 13
click at [100, 108] on input "Rebooted" at bounding box center [97, 111] width 6 height 6
checkbox input "true"
click at [306, 104] on span "Rescued" at bounding box center [293, 110] width 28 height 13
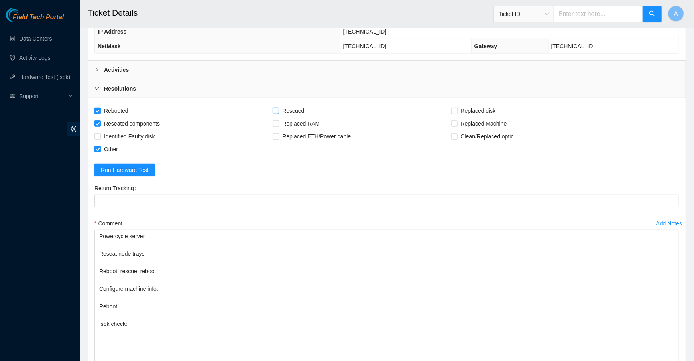
click at [278, 108] on input "Rescued" at bounding box center [276, 111] width 6 height 6
checkbox input "true"
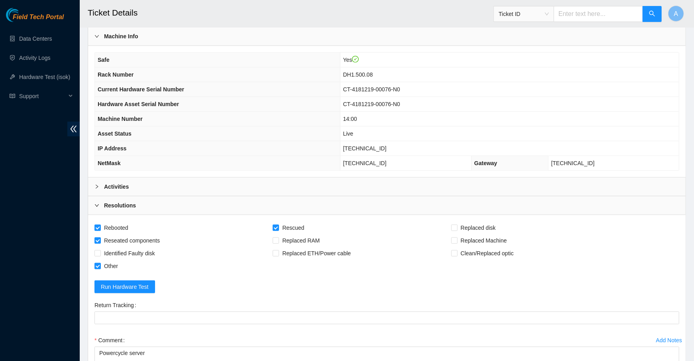
scroll to position [214, 0]
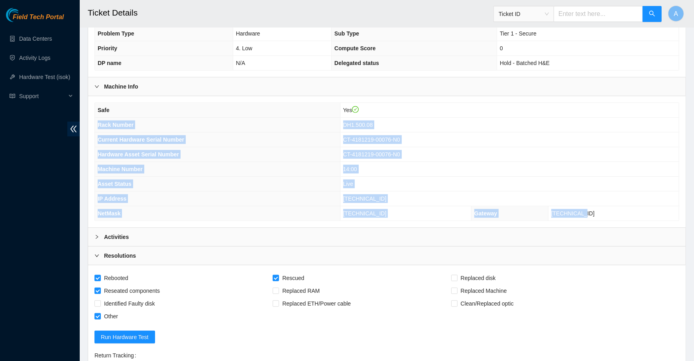
drag, startPoint x: 621, startPoint y: 209, endPoint x: 96, endPoint y: 122, distance: 532.2
click at [96, 122] on tbody "Safe Yes Rack Number DH1.500.08 Current Hardware Serial Number CT-4181219-00076…" at bounding box center [387, 162] width 584 height 118
copy tbody "Rack Number DH1.500.08 Current Hardware Serial Number CT-4181219-00076-N0 Hardw…"
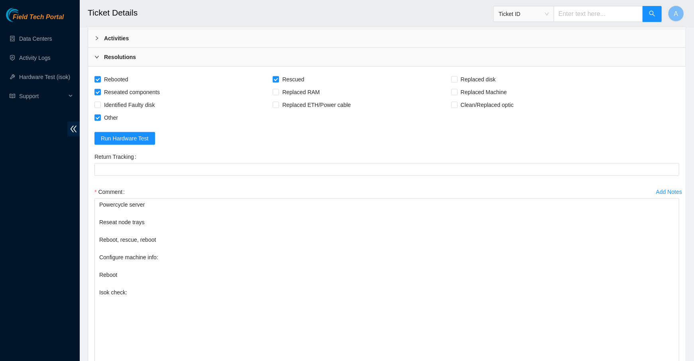
scroll to position [516, 0]
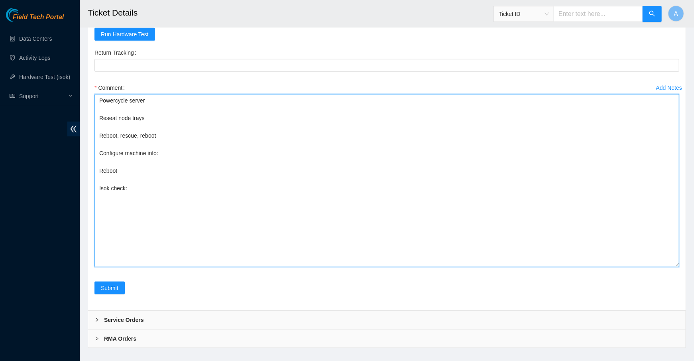
click at [182, 151] on textarea "Powercycle server Reseat node trays Reboot, rescue, reboot Configure machine in…" at bounding box center [386, 180] width 584 height 173
paste textarea "Rack Number DH1.500.08 Current Hardware Serial Number CT-4181219-00076-N0 Hardw…"
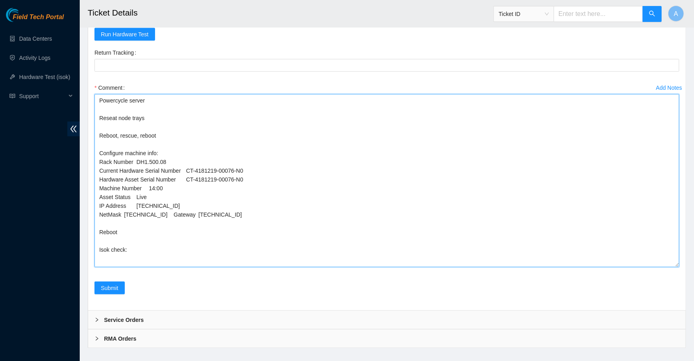
drag, startPoint x: 257, startPoint y: 175, endPoint x: -23, endPoint y: 175, distance: 279.3
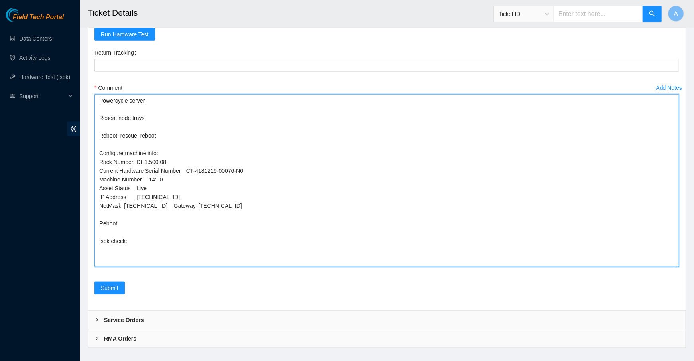
drag, startPoint x: 167, startPoint y: 181, endPoint x: 28, endPoint y: 181, distance: 139.4
click at [176, 190] on textarea "Powercycle server Reseat node trays Reboot, rescue, reboot Configure machine in…" at bounding box center [386, 180] width 584 height 173
click at [192, 236] on textarea "Powercycle server Reseat node trays Reboot, rescue, reboot Configure machine in…" at bounding box center [386, 180] width 584 height 173
paste textarea "23.50.123.29 : passed: ok N/A 23.50.123.28 : passed: ok"
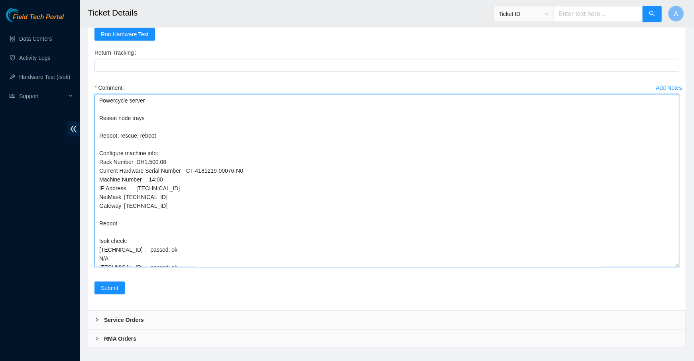
scroll to position [3, 0]
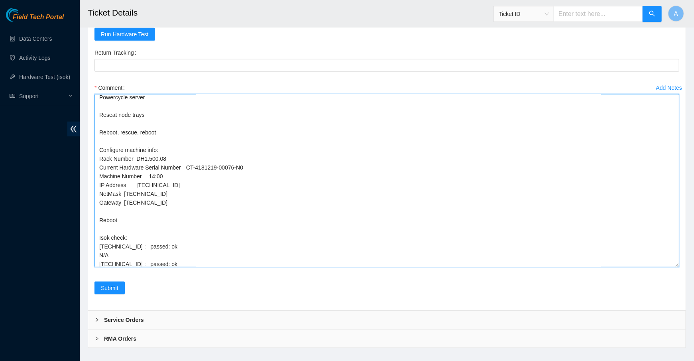
drag, startPoint x: 171, startPoint y: 250, endPoint x: 27, endPoint y: 250, distance: 143.8
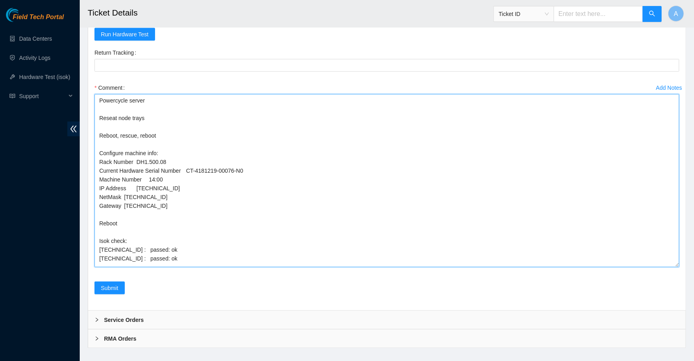
scroll to position [0, 0]
drag, startPoint x: 676, startPoint y: 260, endPoint x: 676, endPoint y: 313, distance: 52.6
click at [676, 267] on textarea "Powercycle server Reseat node trays Reboot, rescue, reboot Configure machine in…" at bounding box center [386, 180] width 584 height 173
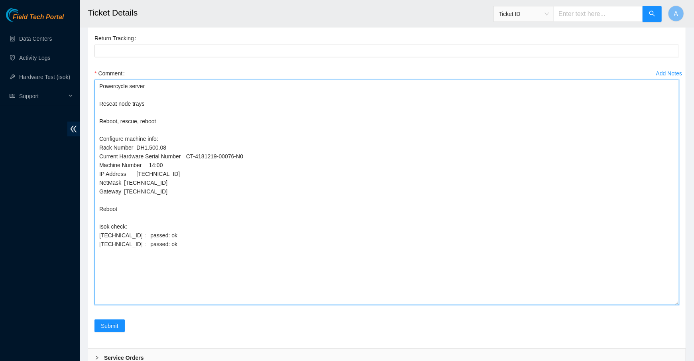
scroll to position [538, 0]
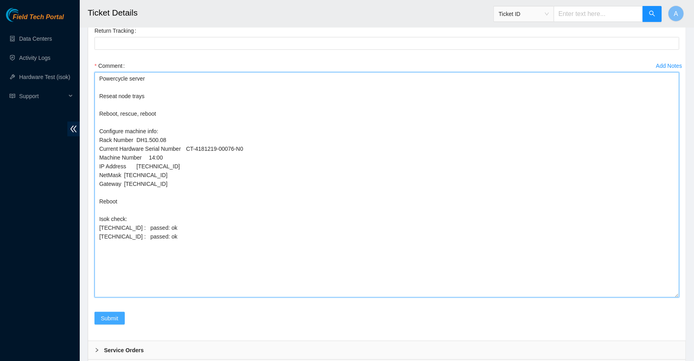
type textarea "Powercycle server Reseat node trays Reboot, rescue, reboot Configure machine in…"
click at [110, 317] on span "Submit" at bounding box center [110, 318] width 18 height 9
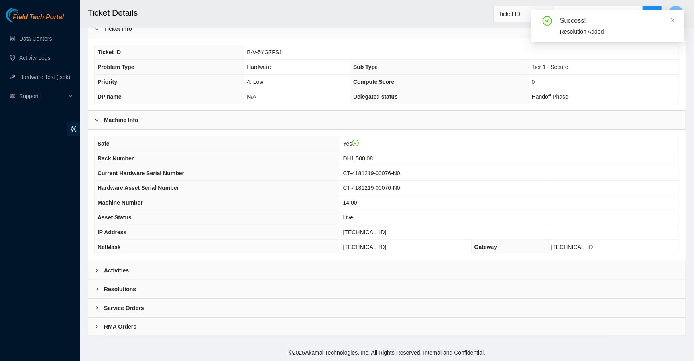
scroll to position [176, 0]
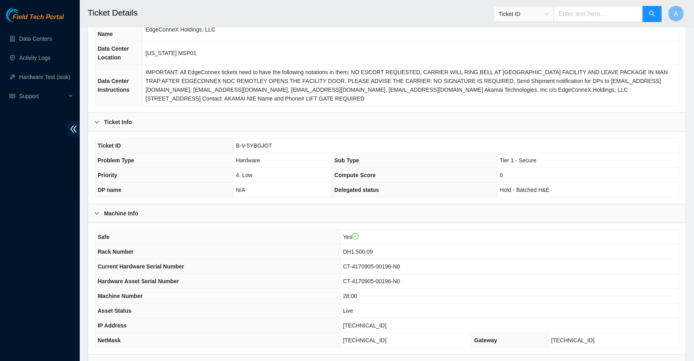
scroll to position [176, 0]
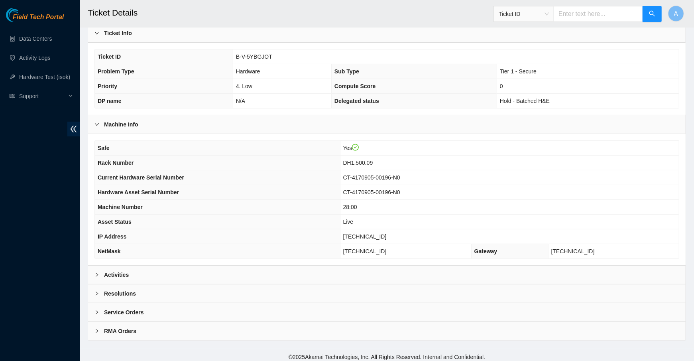
click at [158, 269] on div "Activities" at bounding box center [386, 274] width 597 height 18
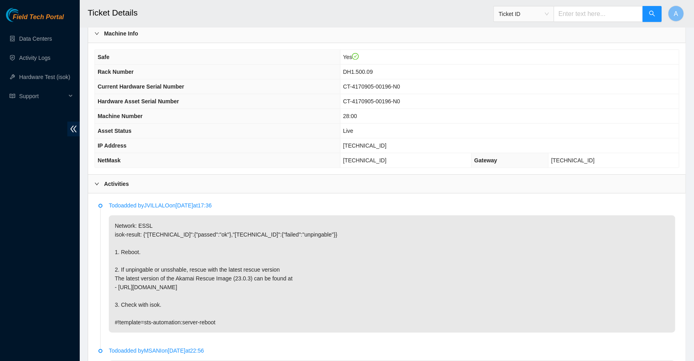
scroll to position [267, 0]
click at [365, 142] on span "23.195.80.184" at bounding box center [364, 145] width 43 height 6
copy span "23.195.80.184"
click at [373, 68] on span "DH1.500.09" at bounding box center [358, 71] width 30 height 6
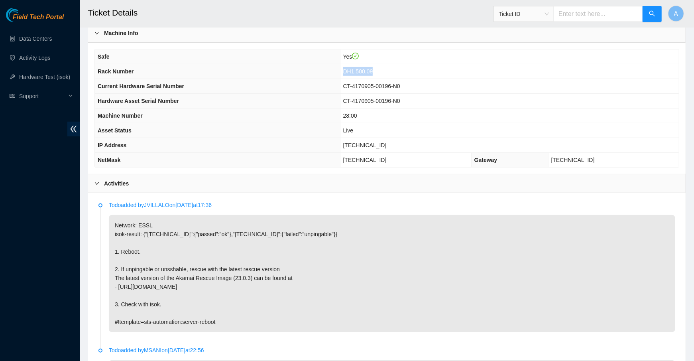
click at [373, 68] on span "DH1.500.09" at bounding box center [358, 71] width 30 height 6
copy span "DH1.500.09"
click at [367, 145] on td "23.195.80.184" at bounding box center [509, 145] width 339 height 15
copy span "23.195.80.184"
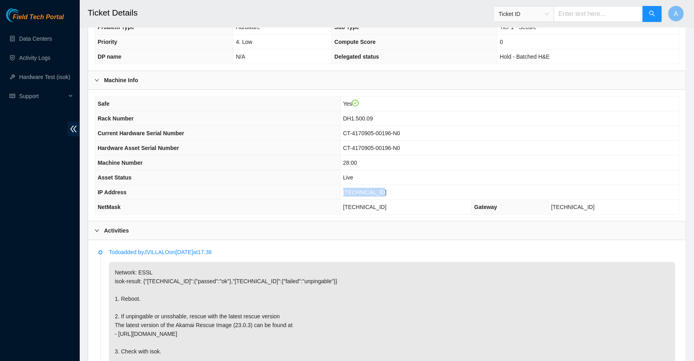
scroll to position [217, 0]
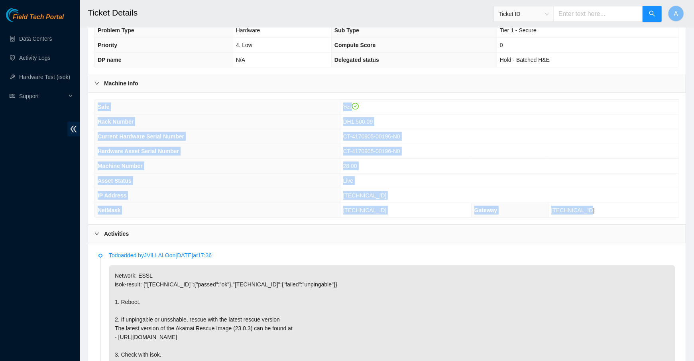
drag, startPoint x: 607, startPoint y: 205, endPoint x: 94, endPoint y: 119, distance: 520.7
click at [94, 119] on div "Safe Yes Rack Number DH1.500.09 Current Hardware Serial Number CT-4170905-00196…" at bounding box center [386, 158] width 597 height 131
drag, startPoint x: 97, startPoint y: 119, endPoint x: 633, endPoint y: 204, distance: 542.5
click at [633, 204] on tbody "Safe Yes Rack Number DH1.500.09 Current Hardware Serial Number CT-4170905-00196…" at bounding box center [387, 159] width 584 height 118
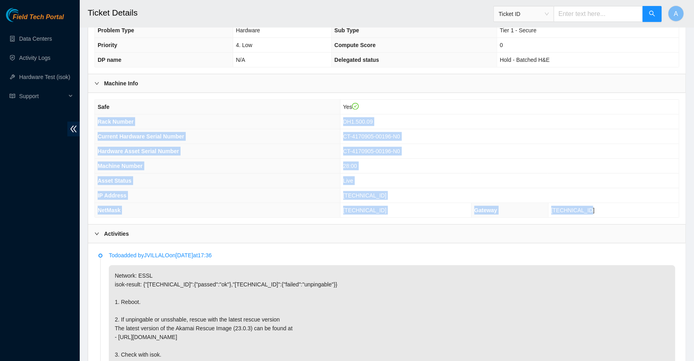
copy tbody "Rack Number DH1.500.09 Current Hardware Serial Number CT-4170905-00196-N0 Hardw…"
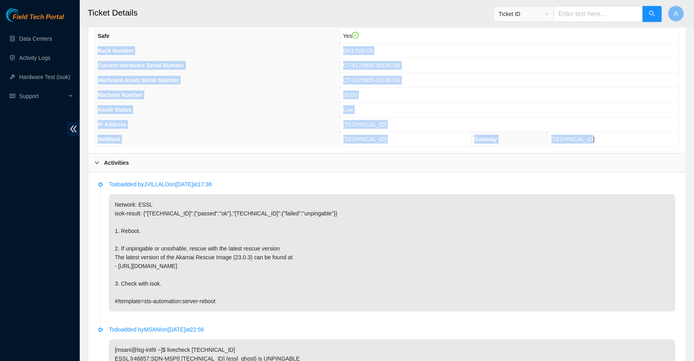
scroll to position [292, 0]
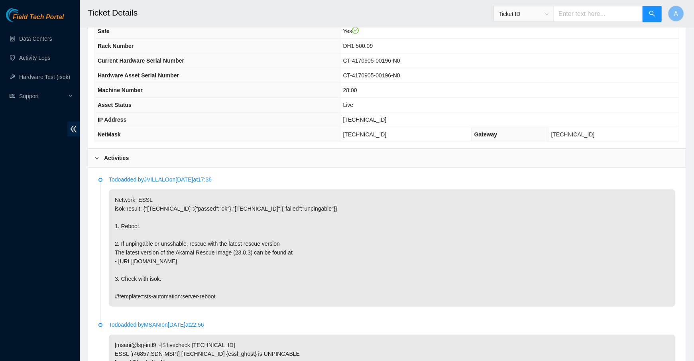
click at [117, 155] on b "Activities" at bounding box center [116, 157] width 25 height 9
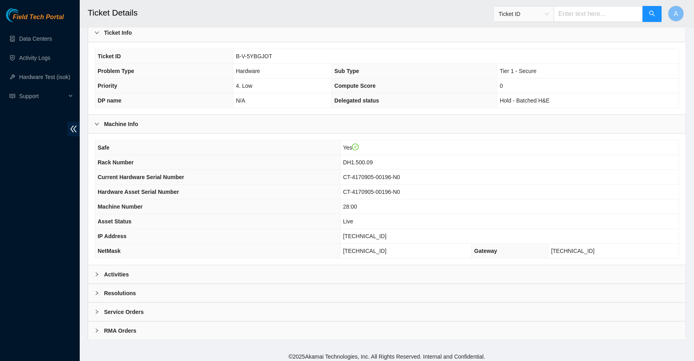
scroll to position [176, 0]
click at [145, 284] on div "Resolutions" at bounding box center [386, 293] width 597 height 18
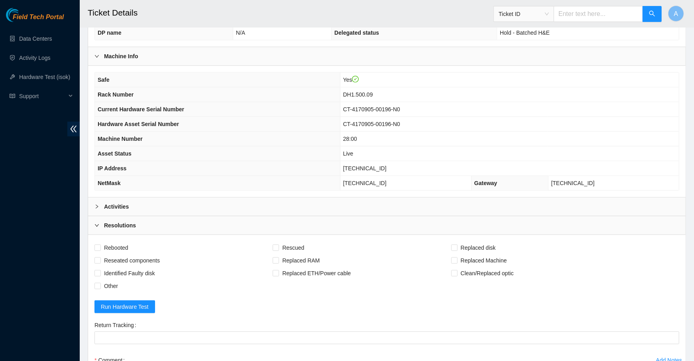
scroll to position [380, 0]
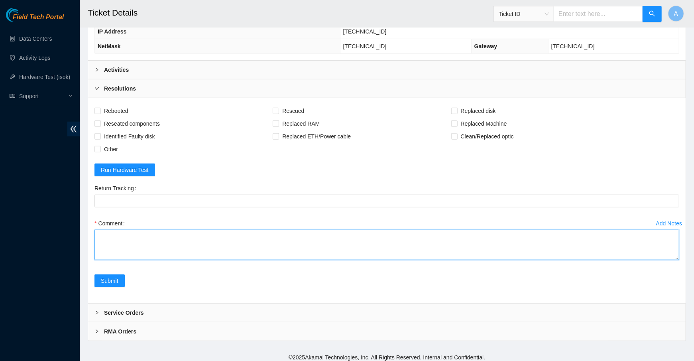
click at [133, 238] on textarea "Comment" at bounding box center [386, 244] width 584 height 30
paste textarea "Rack Number DH1.500.09 Current Hardware Serial Number CT-4170905-00196-N0 Hardw…"
type textarea "Reboot, rescue, reboot Configure machine info: Reboot Isok check: Rack Number D…"
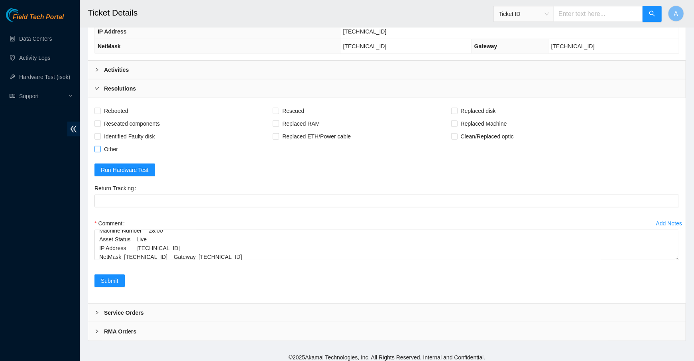
click at [105, 146] on span "Other" at bounding box center [111, 149] width 20 height 13
click at [100, 146] on input "Other" at bounding box center [97, 149] width 6 height 6
checkbox input "true"
click at [122, 121] on span "Reseated components" at bounding box center [132, 123] width 62 height 13
click at [100, 121] on input "Reseated components" at bounding box center [97, 123] width 6 height 6
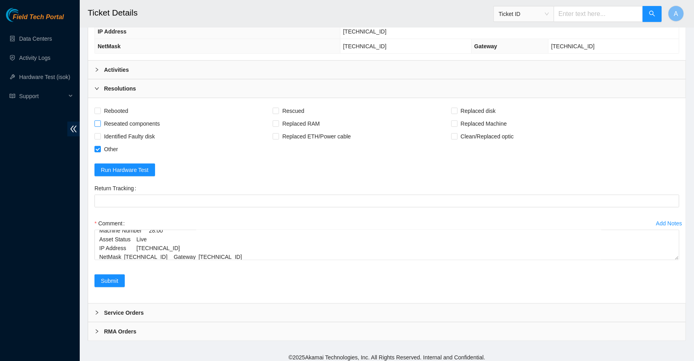
checkbox input "true"
click at [118, 110] on span "Rebooted" at bounding box center [116, 110] width 31 height 13
click at [100, 110] on input "Rebooted" at bounding box center [97, 111] width 6 height 6
checkbox input "true"
click at [275, 108] on input "Rescued" at bounding box center [276, 111] width 6 height 6
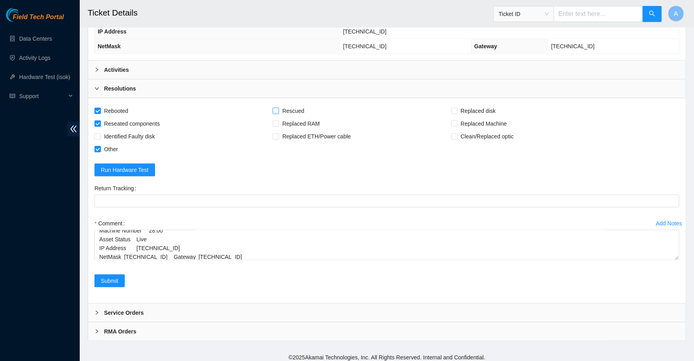
checkbox input "true"
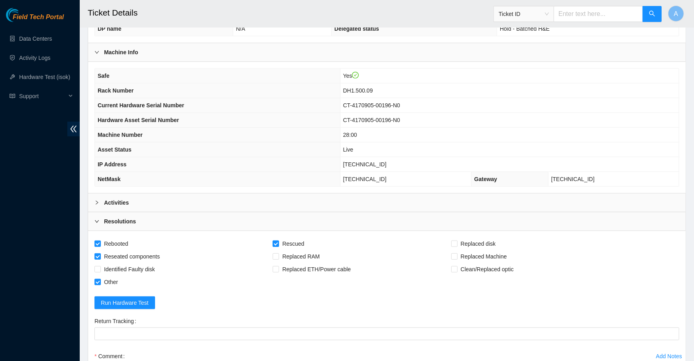
scroll to position [245, 0]
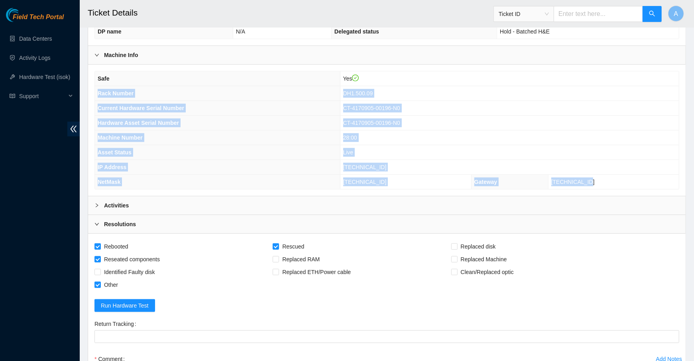
drag, startPoint x: 604, startPoint y: 177, endPoint x: 96, endPoint y: 93, distance: 514.9
click at [96, 93] on tbody "Safe Yes Rack Number DH1.500.09 Current Hardware Serial Number CT-4170905-00196…" at bounding box center [387, 130] width 584 height 118
copy tbody "Rack Number DH1.500.09 Current Hardware Serial Number CT-4170905-00196-N0 Hardw…"
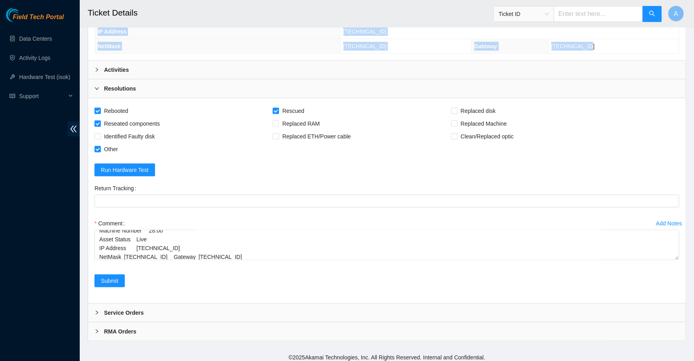
scroll to position [0, 0]
drag, startPoint x: 678, startPoint y: 250, endPoint x: 634, endPoint y: 396, distance: 153.0
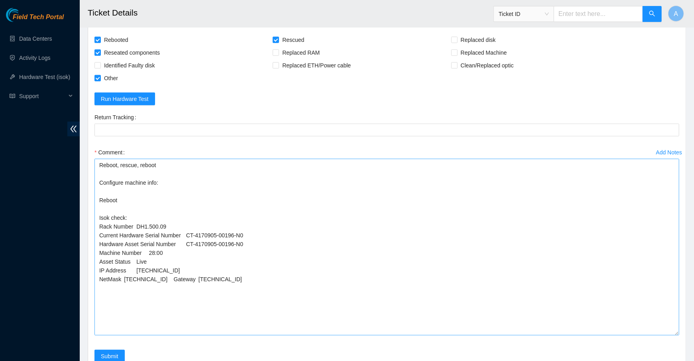
scroll to position [453, 0]
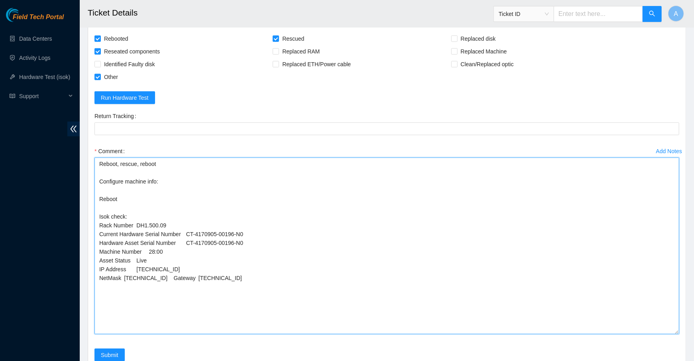
click at [140, 201] on textarea "Reboot, rescue, reboot Configure machine info: Reboot Isok check: Rack Number D…" at bounding box center [386, 245] width 584 height 176
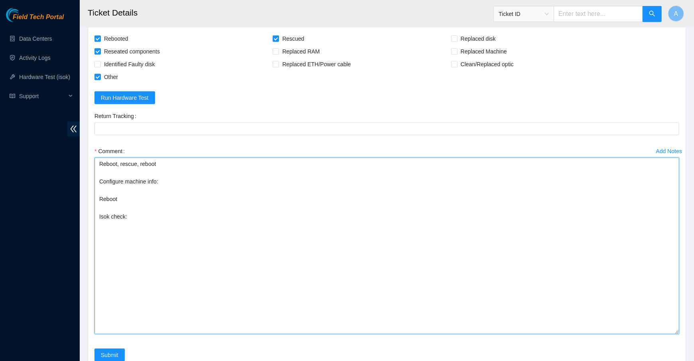
click at [177, 180] on textarea "Reboot, rescue, reboot Configure machine info: Reboot Isok check:" at bounding box center [386, 245] width 584 height 176
paste textarea "Rack Number DH1.500.09 Current Hardware Serial Number CT-4170905-00196-N0 Hardw…"
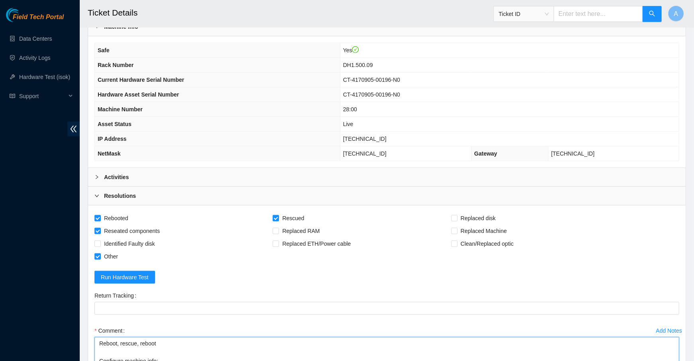
scroll to position [223, 0]
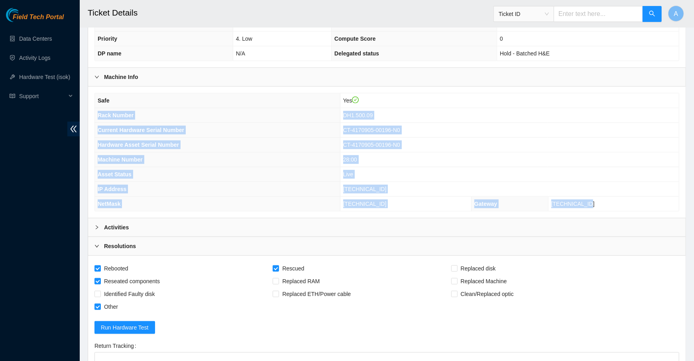
drag, startPoint x: 612, startPoint y: 203, endPoint x: 97, endPoint y: 112, distance: 522.6
click at [97, 112] on tbody "Safe Yes Rack Number DH1.500.09 Current Hardware Serial Number CT-4170905-00196…" at bounding box center [387, 152] width 584 height 118
copy tbody "Rack Number DH1.500.09 Current Hardware Serial Number CT-4170905-00196-N0 Hardw…"
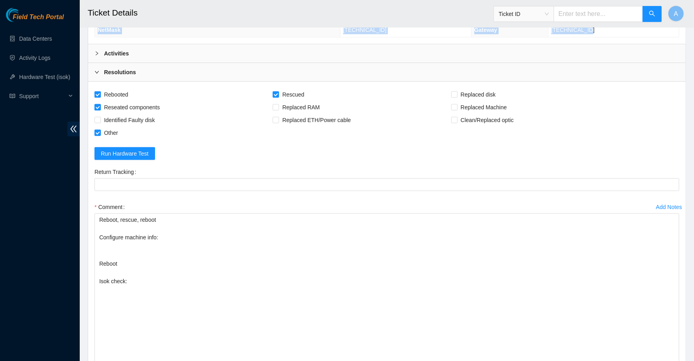
scroll to position [469, 0]
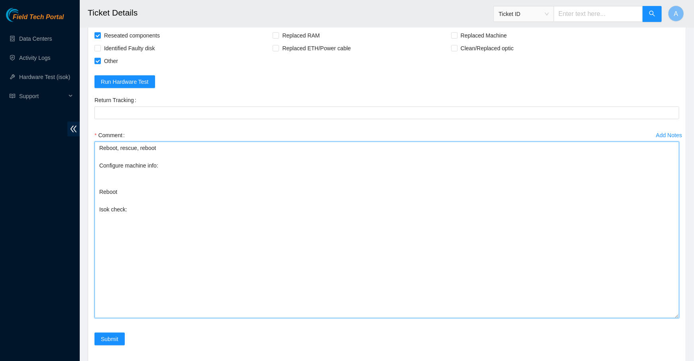
click at [177, 164] on textarea "Reboot, rescue, reboot Configure machine info: Reboot Isok check:" at bounding box center [386, 229] width 584 height 176
paste textarea "Rack Number DH1.500.09 Current Hardware Serial Number CT-4170905-00196-N0 Hardw…"
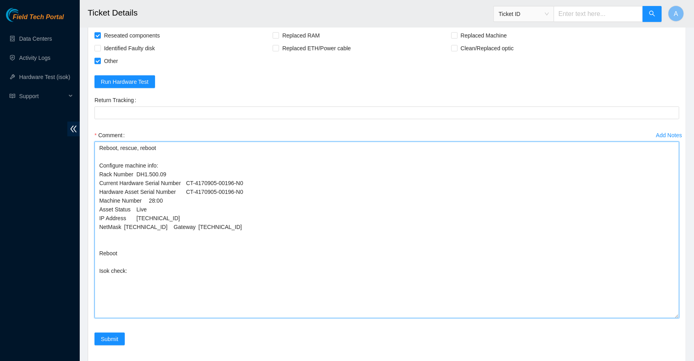
drag, startPoint x: 258, startPoint y: 188, endPoint x: 18, endPoint y: 188, distance: 240.2
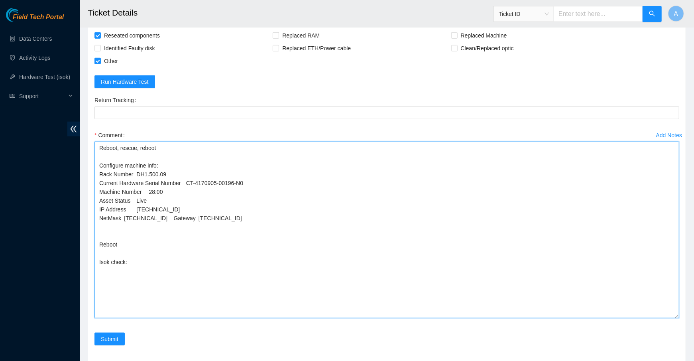
drag, startPoint x: 156, startPoint y: 198, endPoint x: 23, endPoint y: 195, distance: 132.7
click at [174, 203] on textarea "Reboot, rescue, reboot Configure machine info: Rack Number DH1.500.09 Current H…" at bounding box center [386, 229] width 584 height 176
click at [126, 236] on textarea "Reboot, rescue, reboot Configure machine info: Rack Number DH1.500.09 Current H…" at bounding box center [386, 229] width 584 height 176
click at [115, 231] on textarea "Reboot, rescue, reboot Configure machine info: Rack Number DH1.500.09 Current H…" at bounding box center [386, 229] width 584 height 176
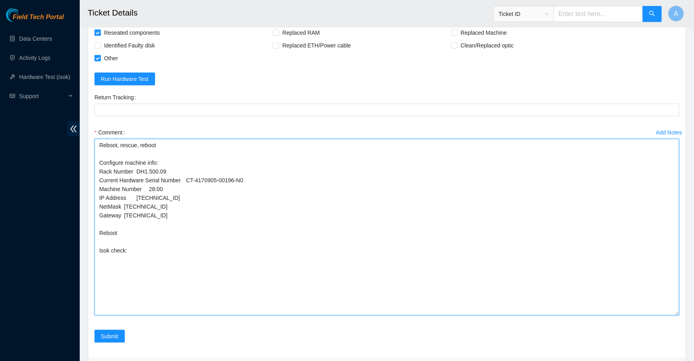
scroll to position [525, 0]
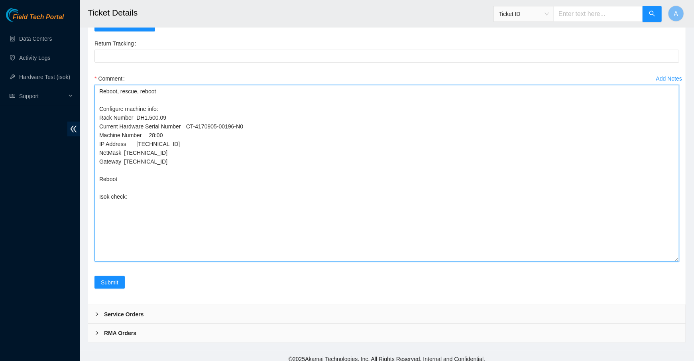
click at [173, 193] on textarea "Reboot, rescue, reboot Configure machine info: Rack Number DH1.500.09 Current H…" at bounding box center [386, 173] width 584 height 176
paste textarea "23.195.80.184 : passed: ok N/A 23.195.80.185 : passed: ok"
drag, startPoint x: 174, startPoint y: 210, endPoint x: -2, endPoint y: 205, distance: 175.8
click at [120, 214] on textarea "Reboot, rescue, reboot Configure machine info: Rack Number DH1.500.09 Current H…" at bounding box center [386, 173] width 584 height 176
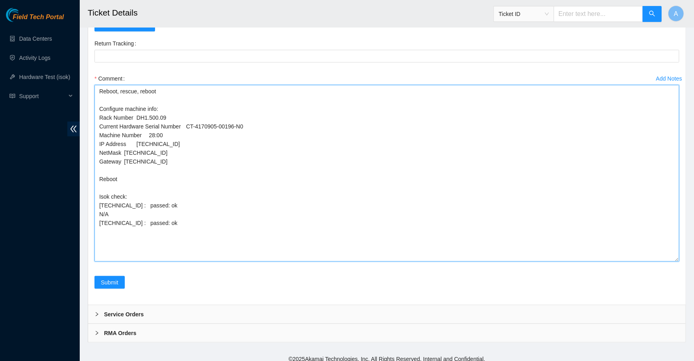
drag, startPoint x: 120, startPoint y: 214, endPoint x: 102, endPoint y: 211, distance: 19.1
click at [102, 211] on textarea "Reboot, rescue, reboot Configure machine info: Rack Number DH1.500.09 Current H…" at bounding box center [386, 173] width 584 height 176
click at [119, 211] on textarea "Reboot, rescue, reboot Configure machine info: Rack Number DH1.500.09 Current H…" at bounding box center [386, 173] width 584 height 176
drag, startPoint x: 119, startPoint y: 211, endPoint x: 69, endPoint y: 211, distance: 50.6
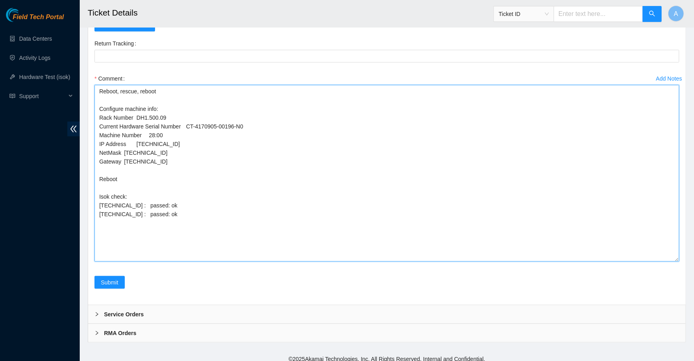
click at [280, 202] on textarea "Reboot, rescue, reboot Configure machine info: Rack Number DH1.500.09 Current H…" at bounding box center [386, 173] width 584 height 176
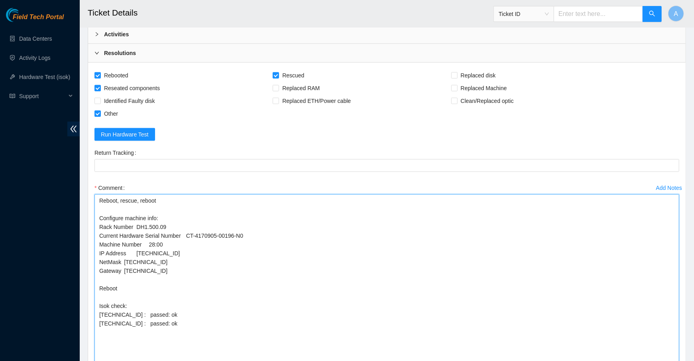
scroll to position [527, 0]
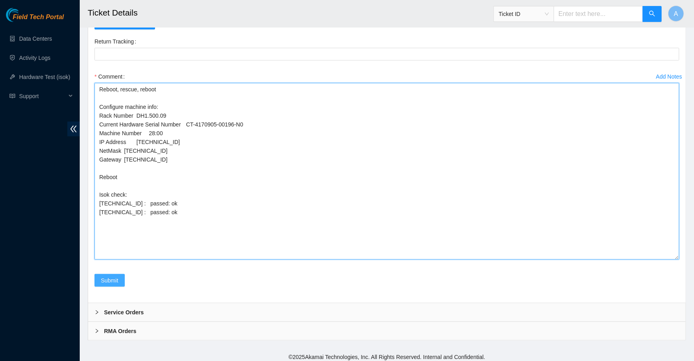
type textarea "Reboot, rescue, reboot Configure machine info: Rack Number DH1.500.09 Current H…"
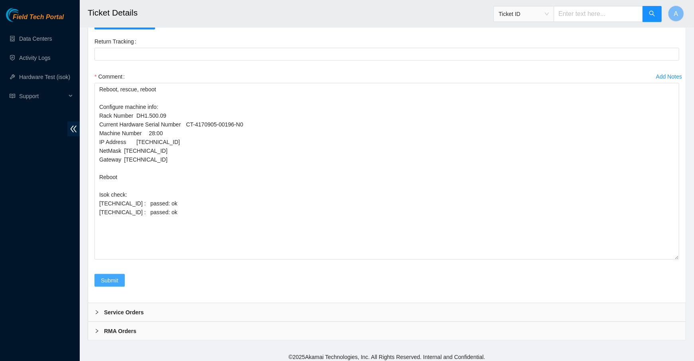
click at [110, 276] on span "Submit" at bounding box center [110, 280] width 18 height 9
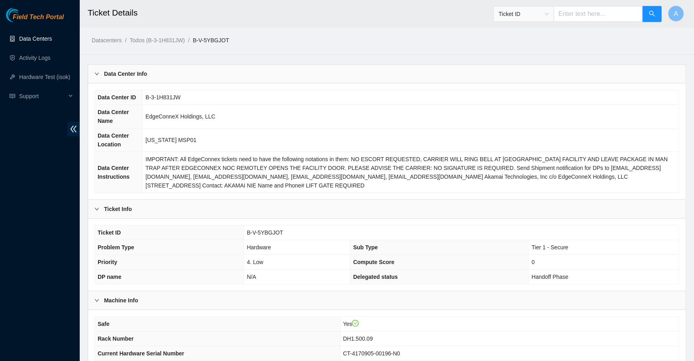
click at [26, 40] on link "Data Centers" at bounding box center [35, 38] width 33 height 6
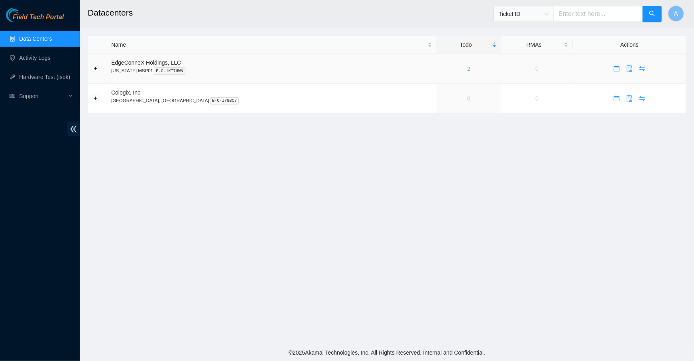
click at [467, 68] on link "2" at bounding box center [468, 68] width 3 height 6
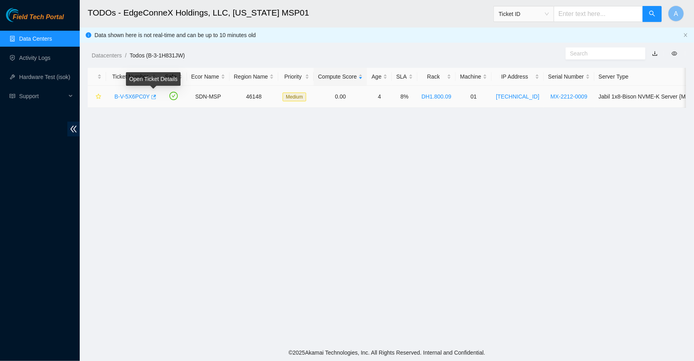
click at [154, 94] on icon "button" at bounding box center [153, 97] width 6 height 6
click at [44, 35] on link "Data Centers" at bounding box center [35, 38] width 33 height 6
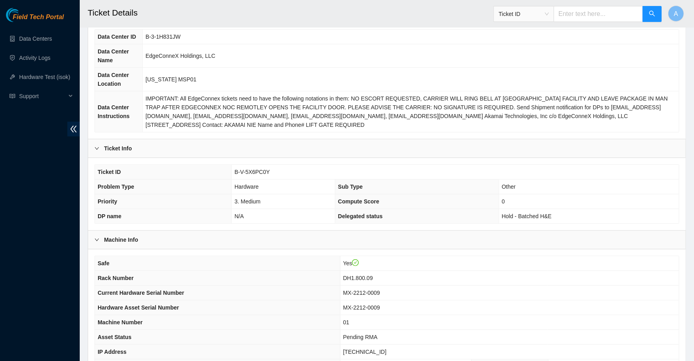
scroll to position [176, 0]
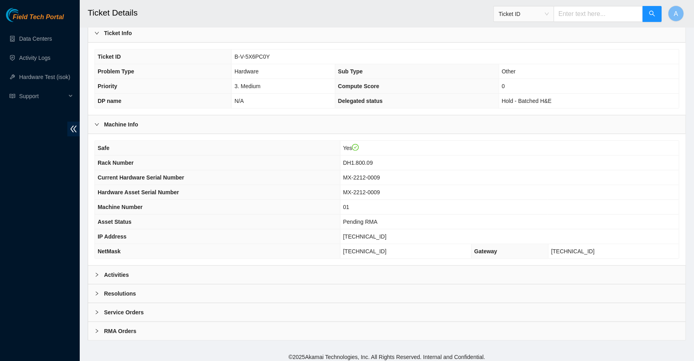
click at [161, 284] on div "Resolutions" at bounding box center [386, 293] width 597 height 18
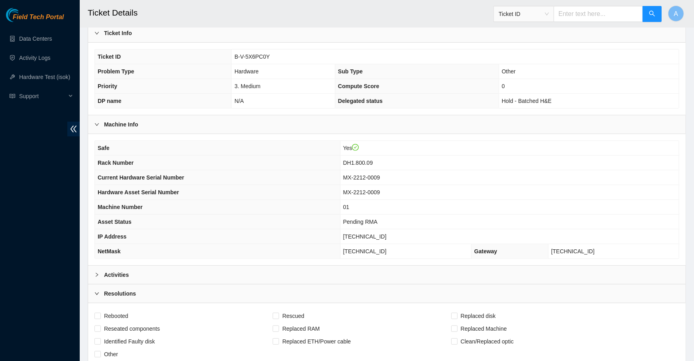
click at [159, 265] on div "Activities" at bounding box center [386, 274] width 597 height 18
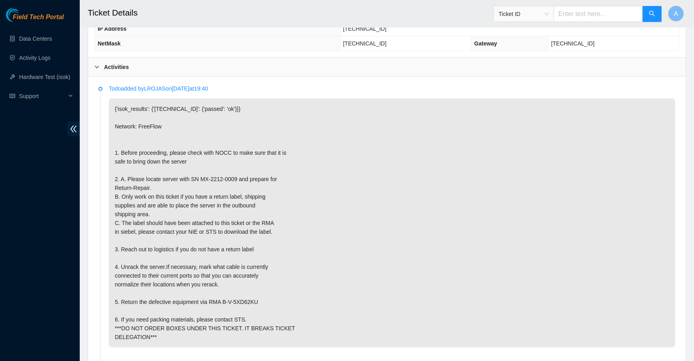
scroll to position [381, 0]
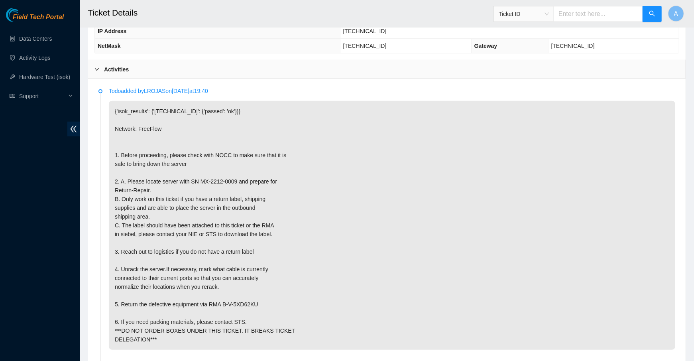
click at [137, 67] on div "Activities" at bounding box center [386, 69] width 597 height 18
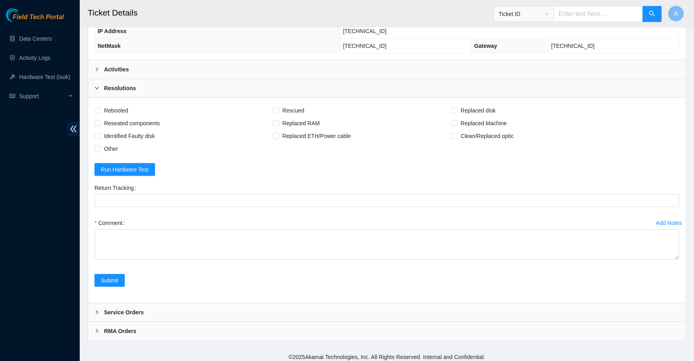
scroll to position [380, 0]
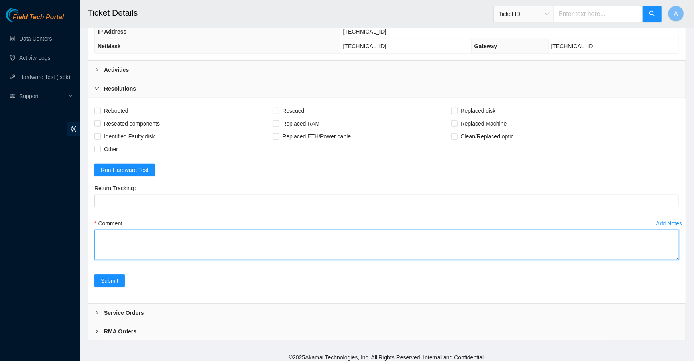
click at [157, 243] on textarea "Comment" at bounding box center [386, 244] width 584 height 30
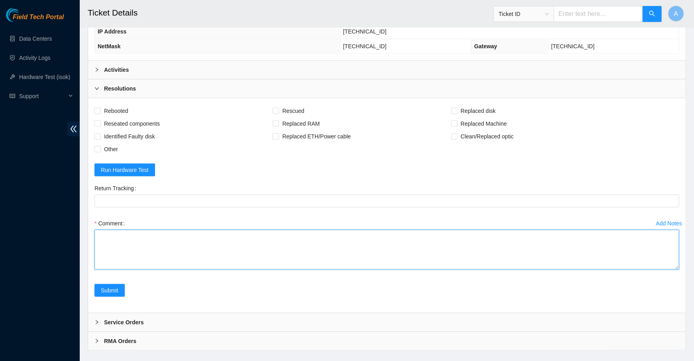
drag, startPoint x: 675, startPoint y: 253, endPoint x: 675, endPoint y: 309, distance: 55.8
click at [675, 269] on textarea "Comment" at bounding box center [386, 249] width 584 height 40
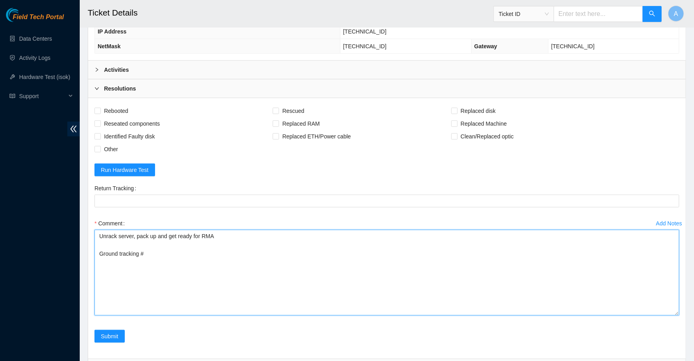
paste textarea "9622013700001044872800473665221585"
type textarea "Unrack server, pack up and get ready for RMA Ground tracking # 9622013700001044…"
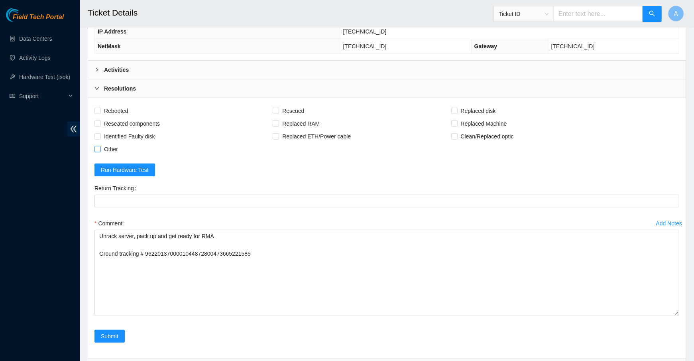
click at [107, 146] on span "Other" at bounding box center [111, 149] width 20 height 13
click at [100, 146] on input "Other" at bounding box center [97, 149] width 6 height 6
checkbox input "true"
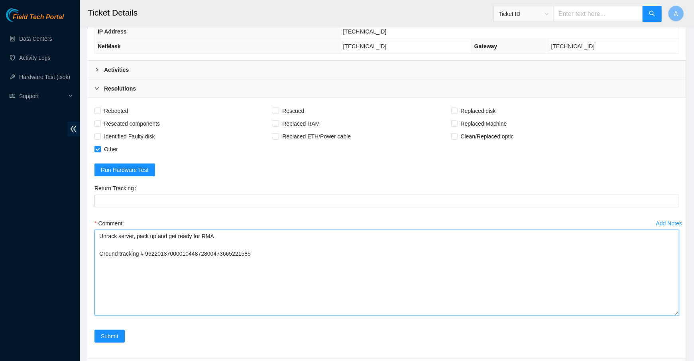
click at [234, 230] on textarea "Unrack server, pack up and get ready for RMA Ground tracking # 9622013700001044…" at bounding box center [386, 272] width 584 height 86
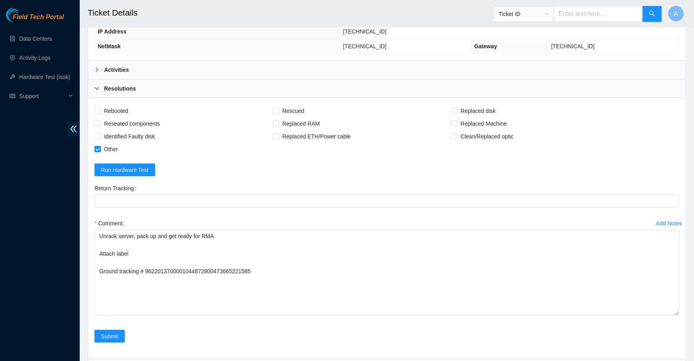
click at [118, 65] on b "Activities" at bounding box center [116, 69] width 25 height 9
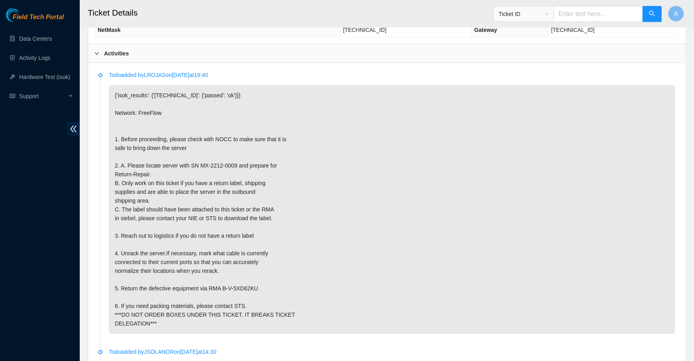
scroll to position [396, 0]
click at [123, 54] on b "Activities" at bounding box center [116, 54] width 25 height 9
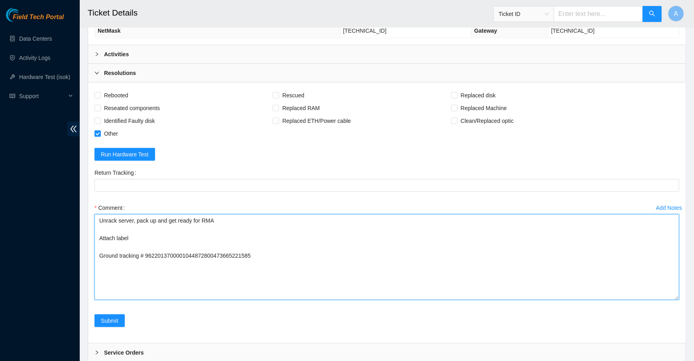
click at [275, 254] on textarea "Unrack server, pack up and get ready for RMA Attach label Ground tracking # 962…" at bounding box center [386, 257] width 584 height 86
click at [130, 267] on textarea "Unrack server, pack up and get ready for RMA Attach label Ground tracking # 962…" at bounding box center [386, 257] width 584 height 86
click at [178, 246] on textarea "Unrack server, pack up and get ready for RMA Attach label Ground tracking # 962…" at bounding box center [386, 257] width 584 height 86
click at [196, 272] on textarea "Unrack server, pack up and get ready for RMA Attach label Ground tracking # 962…" at bounding box center [386, 257] width 584 height 86
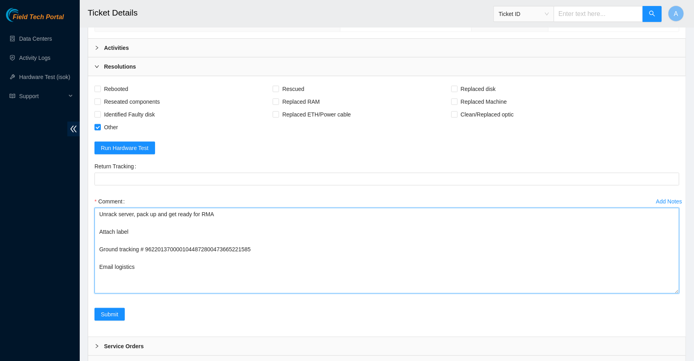
scroll to position [417, 0]
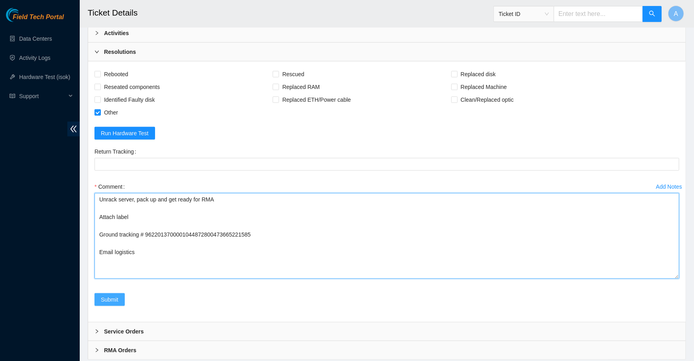
type textarea "Unrack server, pack up and get ready for RMA Attach label Ground tracking # 962…"
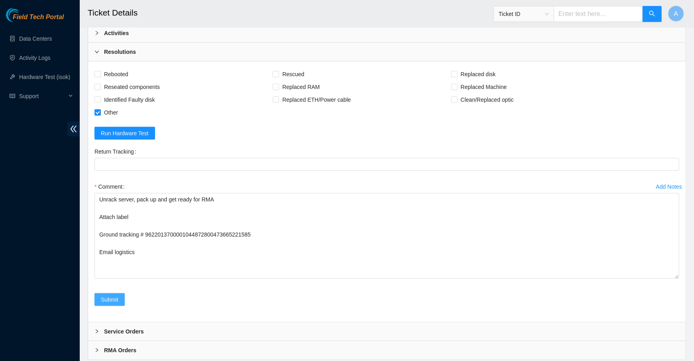
click at [102, 295] on span "Submit" at bounding box center [110, 299] width 18 height 9
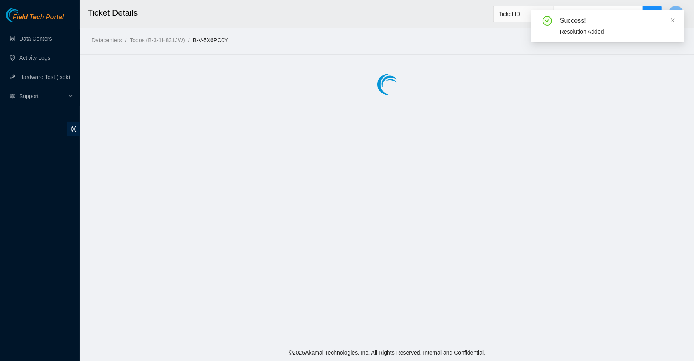
scroll to position [0, 0]
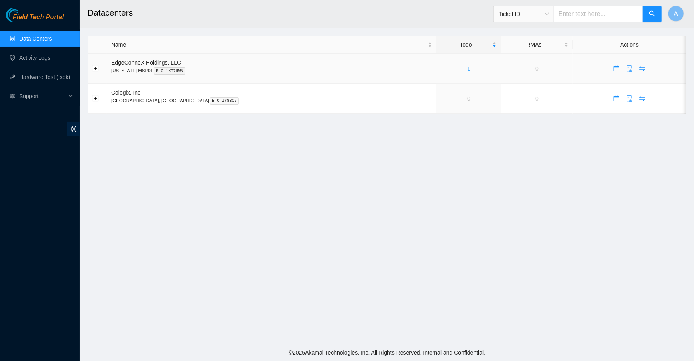
click at [467, 67] on link "1" at bounding box center [468, 68] width 3 height 6
click at [47, 41] on link "Data Centers" at bounding box center [35, 38] width 33 height 6
click at [51, 55] on link "Activity Logs" at bounding box center [34, 58] width 31 height 6
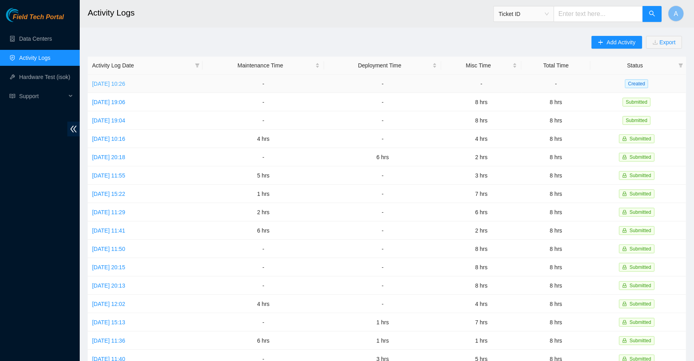
click at [125, 84] on link "[DATE] 10:26" at bounding box center [108, 83] width 33 height 6
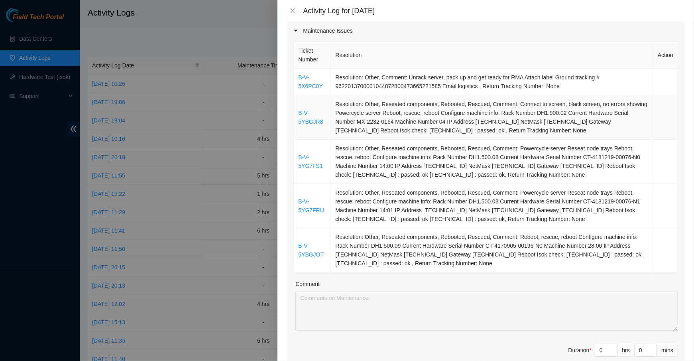
scroll to position [107, 0]
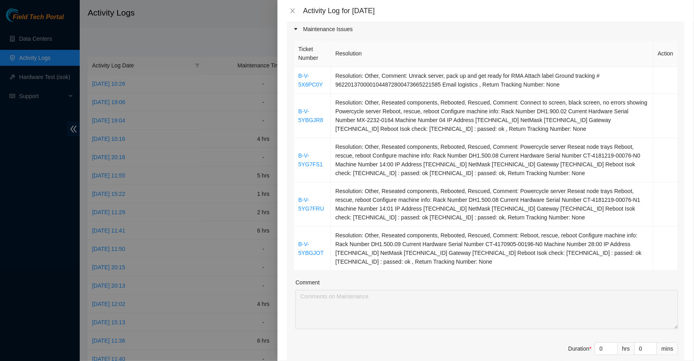
click at [35, 55] on div at bounding box center [347, 180] width 694 height 361
click at [289, 10] on button "Close" at bounding box center [292, 11] width 11 height 8
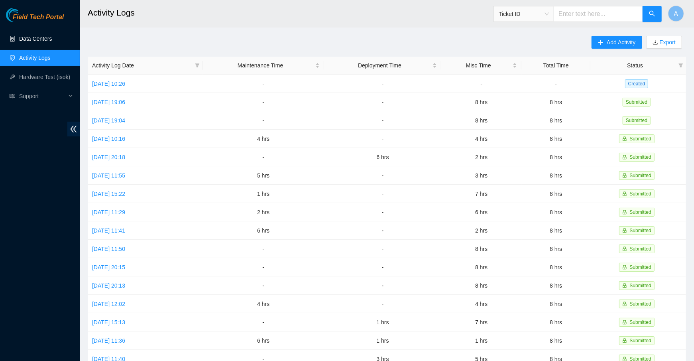
click at [41, 37] on link "Data Centers" at bounding box center [35, 38] width 33 height 6
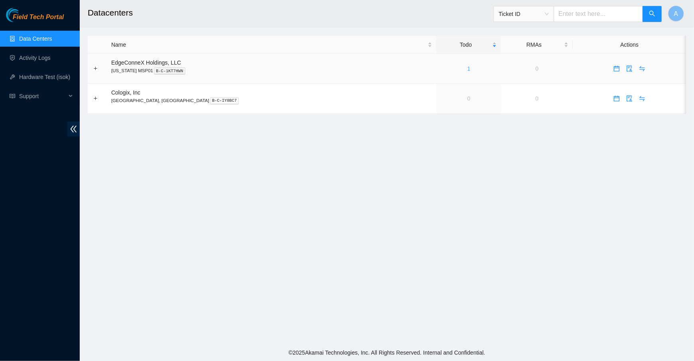
click at [467, 67] on link "1" at bounding box center [468, 68] width 3 height 6
click at [639, 69] on icon "swap" at bounding box center [641, 68] width 5 height 5
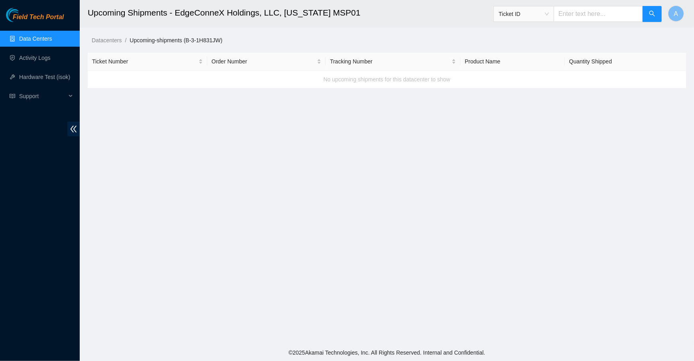
click at [45, 38] on link "Data Centers" at bounding box center [35, 38] width 33 height 6
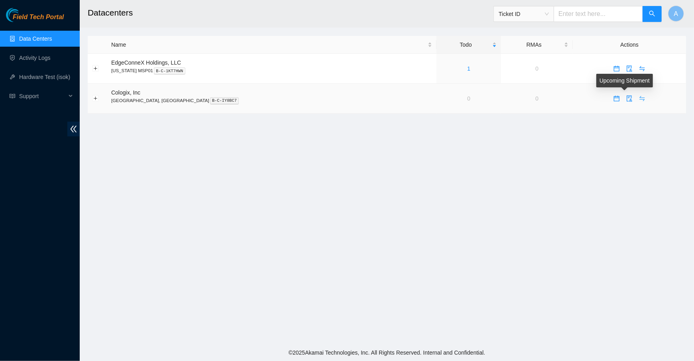
click at [639, 96] on icon "swap" at bounding box center [641, 98] width 5 height 5
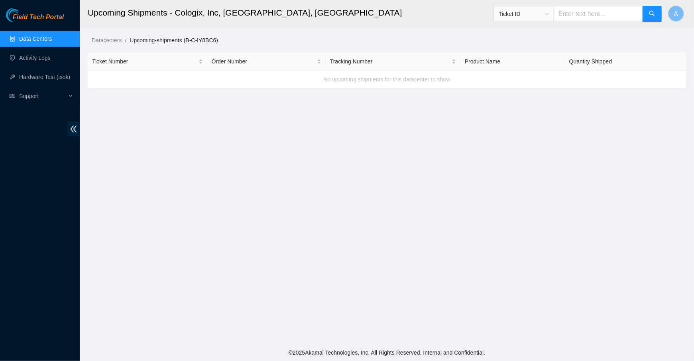
click at [39, 37] on link "Data Centers" at bounding box center [35, 38] width 33 height 6
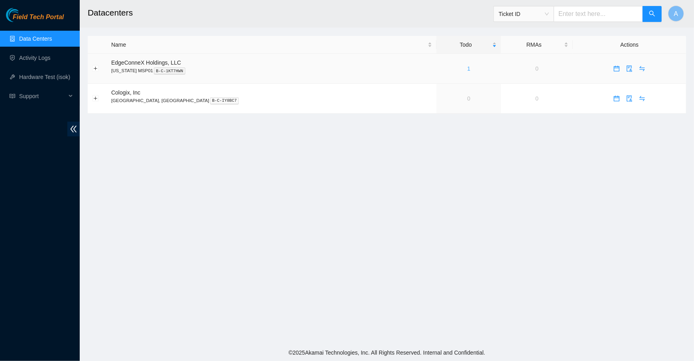
click at [467, 66] on link "1" at bounding box center [468, 68] width 3 height 6
click at [467, 67] on link "1" at bounding box center [468, 68] width 3 height 6
click at [467, 68] on link "1" at bounding box center [468, 68] width 3 height 6
